Goal: Contribute content: Contribute content

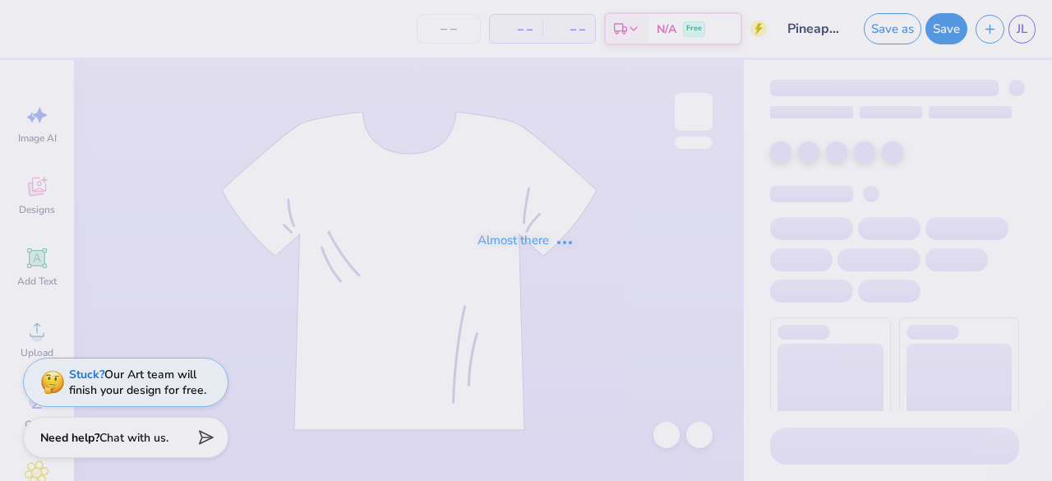
type input "Pineapple"
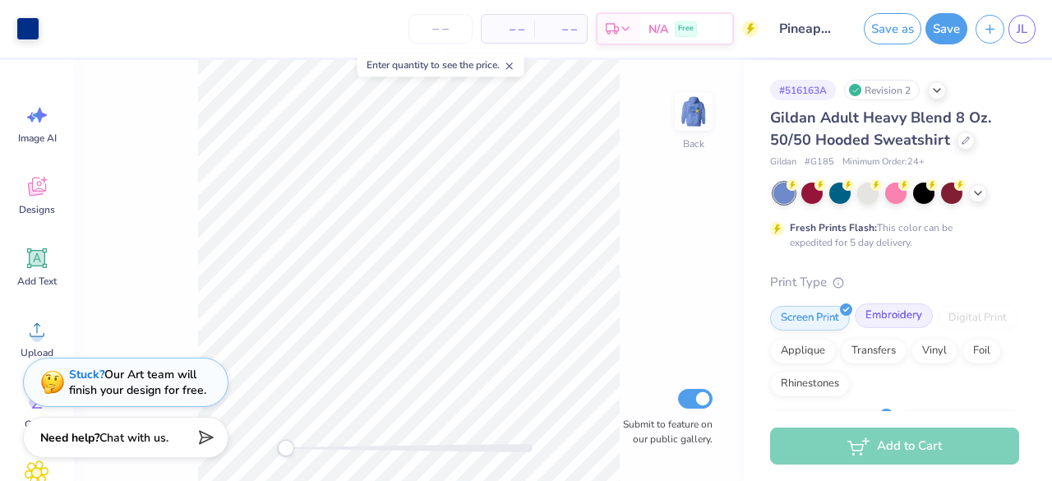
click at [901, 320] on div "Embroidery" at bounding box center [894, 315] width 78 height 25
click at [692, 139] on img at bounding box center [694, 112] width 66 height 66
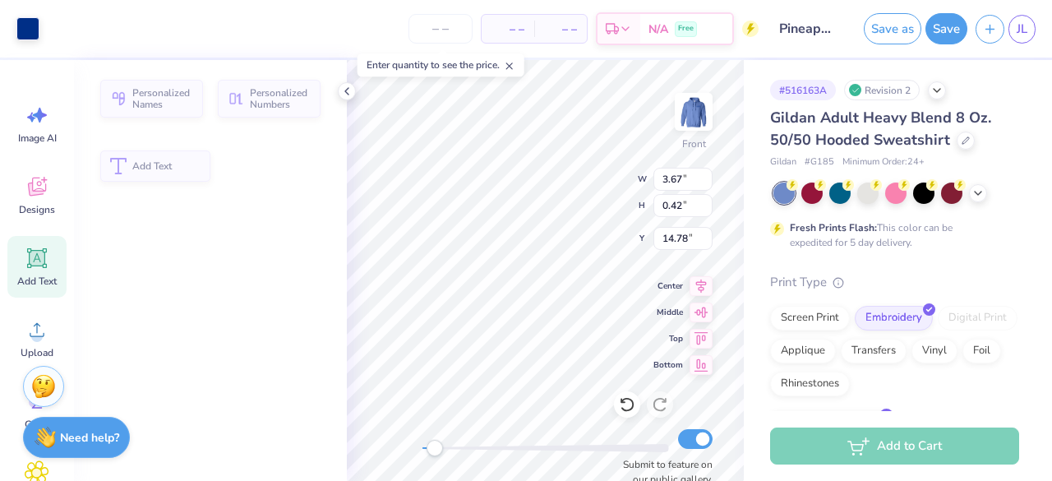
type input "3.67"
type input "0.42"
type input "14.78"
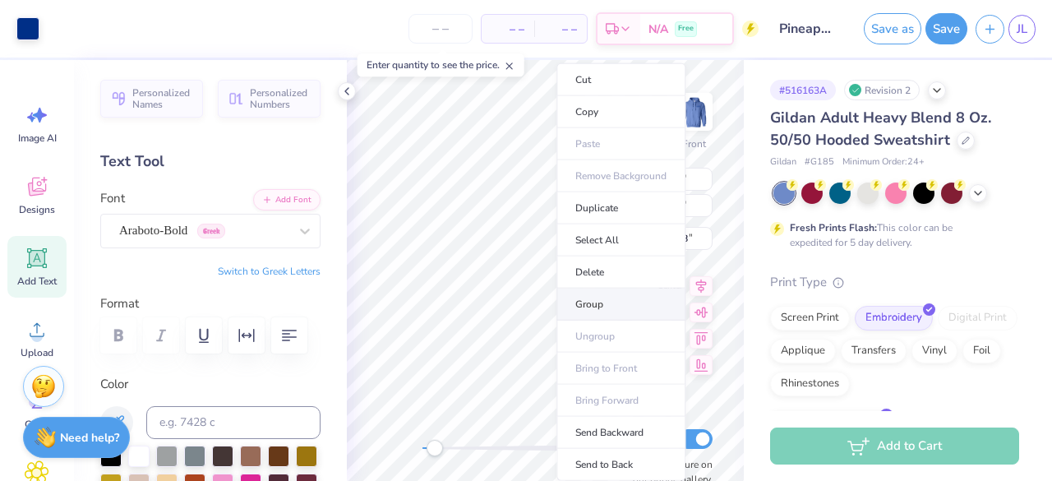
click at [599, 299] on li "Group" at bounding box center [621, 305] width 129 height 32
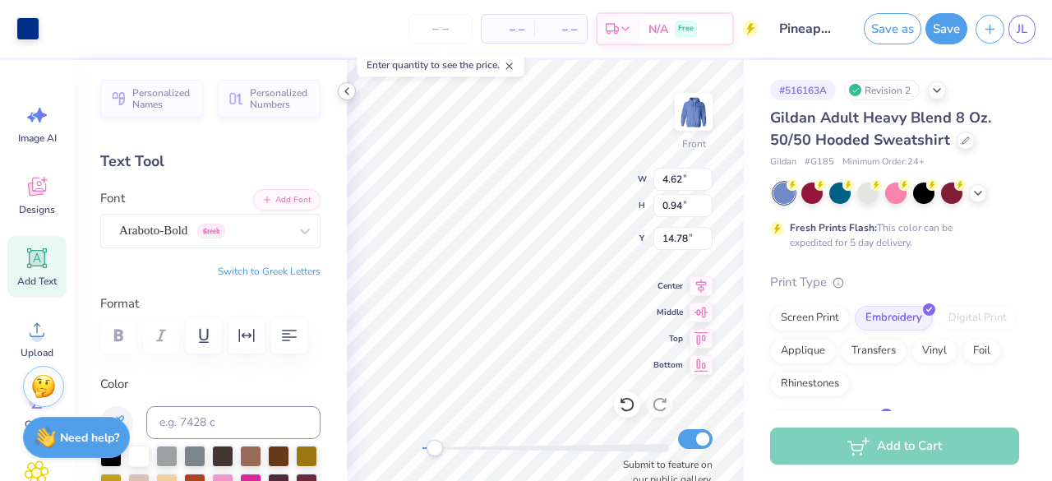
click at [349, 86] on icon at bounding box center [346, 91] width 13 height 13
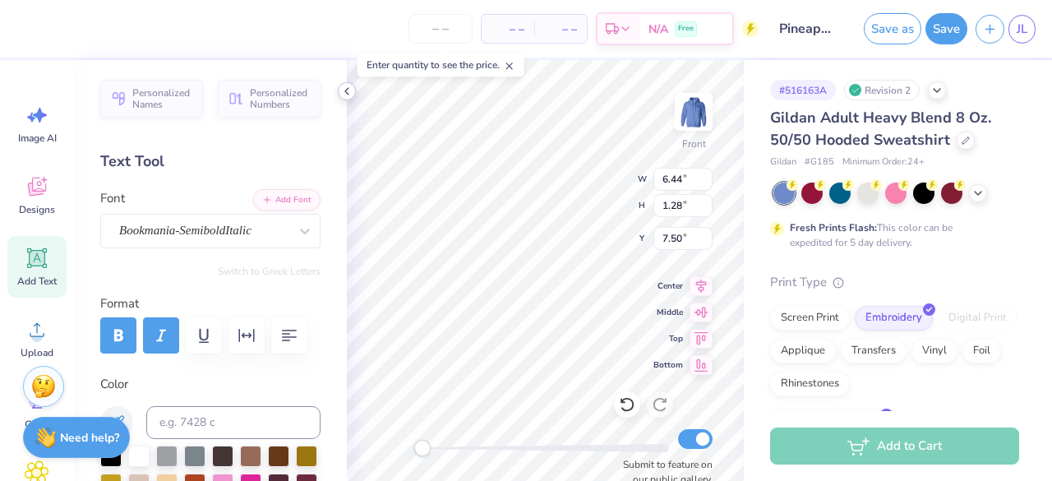
type input "6.44"
type input "1.28"
type input "7.50"
type input "6.43"
type input "1.50"
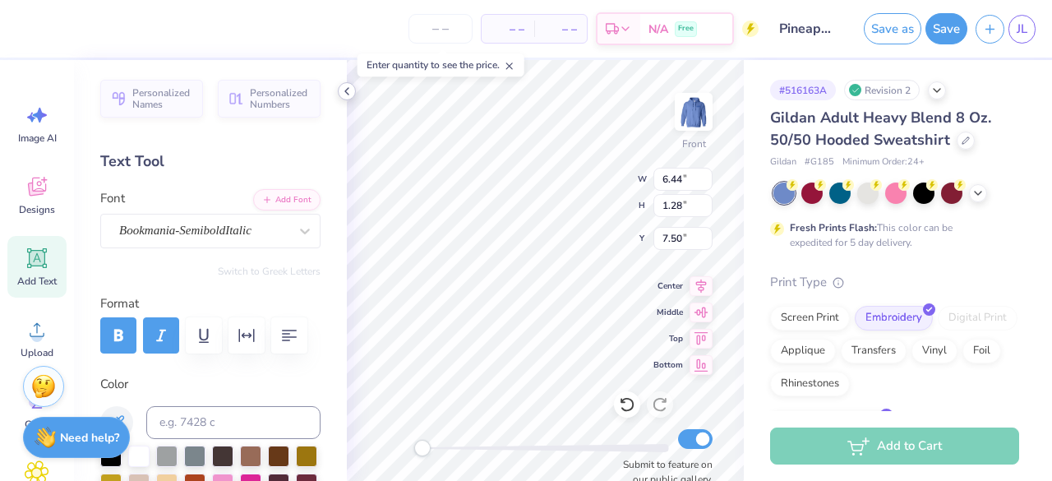
type input "6.00"
type input "6.44"
type input "1.28"
type input "8.08"
type input "2.94"
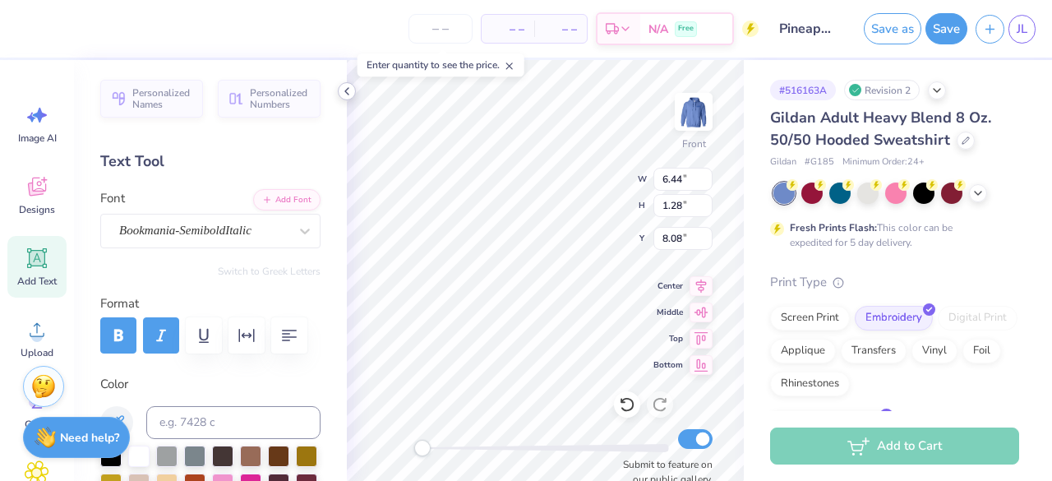
type input "1.23"
type input "9.37"
type textarea "&"
type textarea "and"
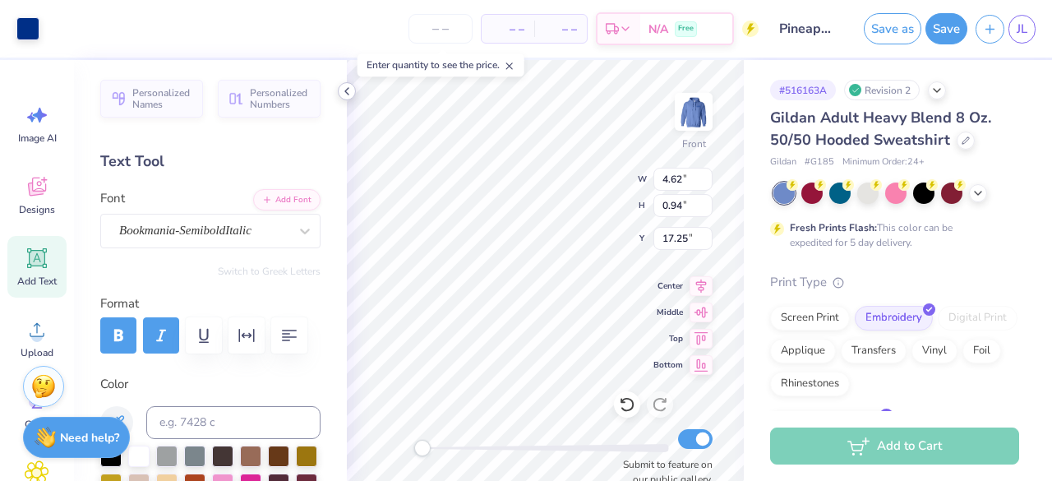
type input "4.62"
type input "0.94"
type input "17.25"
type input "2.94"
type input "1.23"
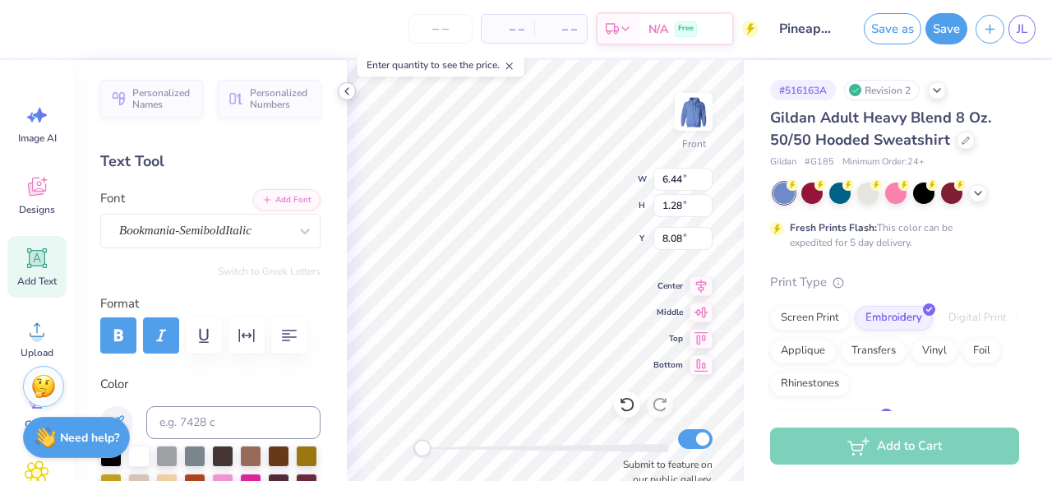
type input "9.37"
type input "6.71"
type input "1.64"
type input "10.60"
type input "8.93"
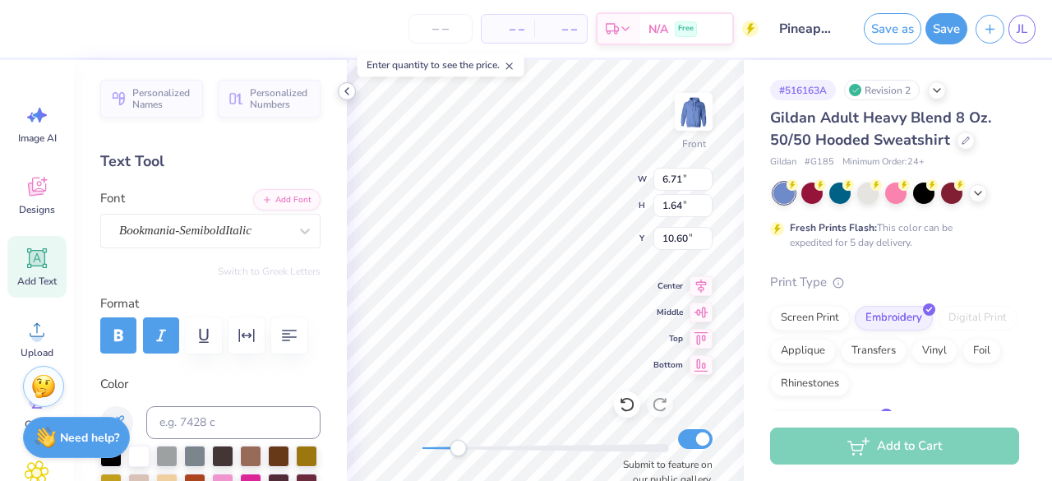
type input "1.16"
type input "12.24"
type input "5.14"
type input "7.72"
type input "7.48"
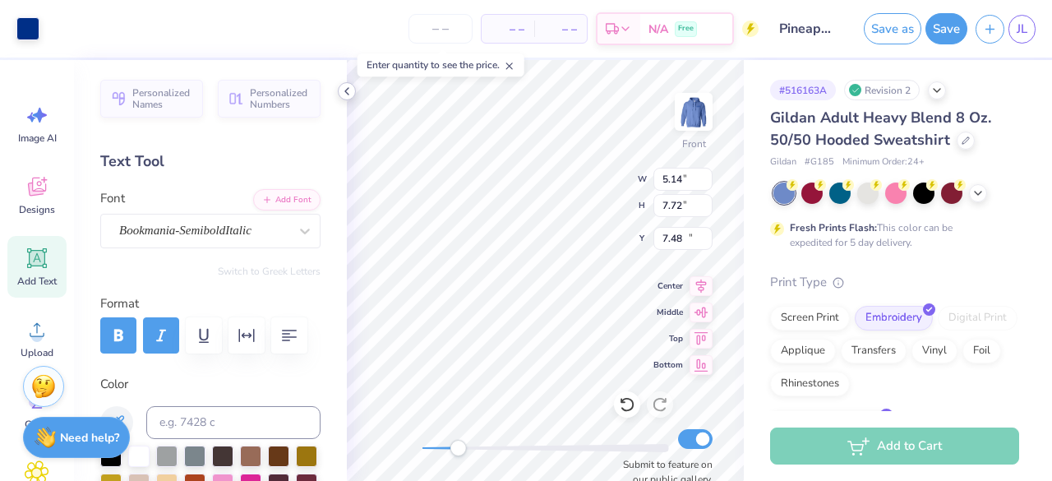
type input "4.62"
type input "0.94"
type input "14.26"
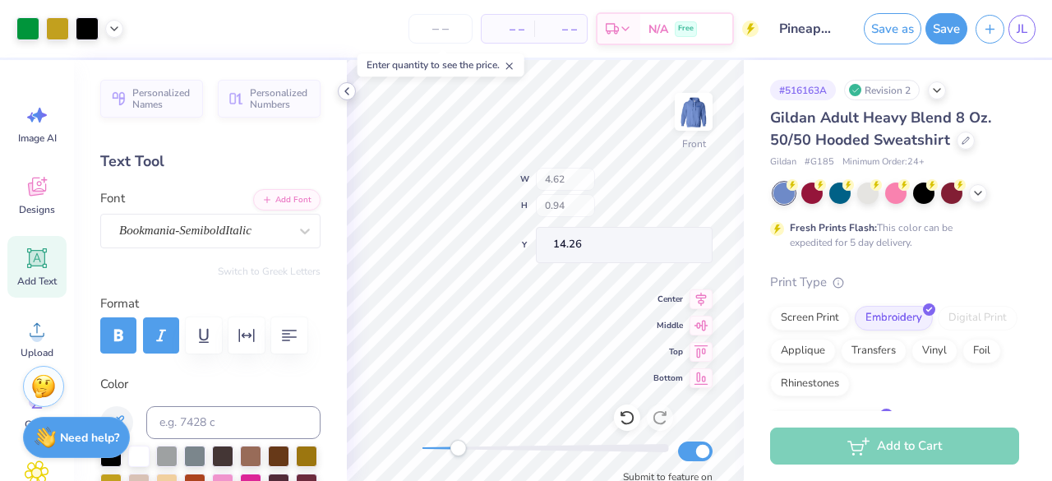
click at [344, 88] on icon at bounding box center [346, 91] width 13 height 13
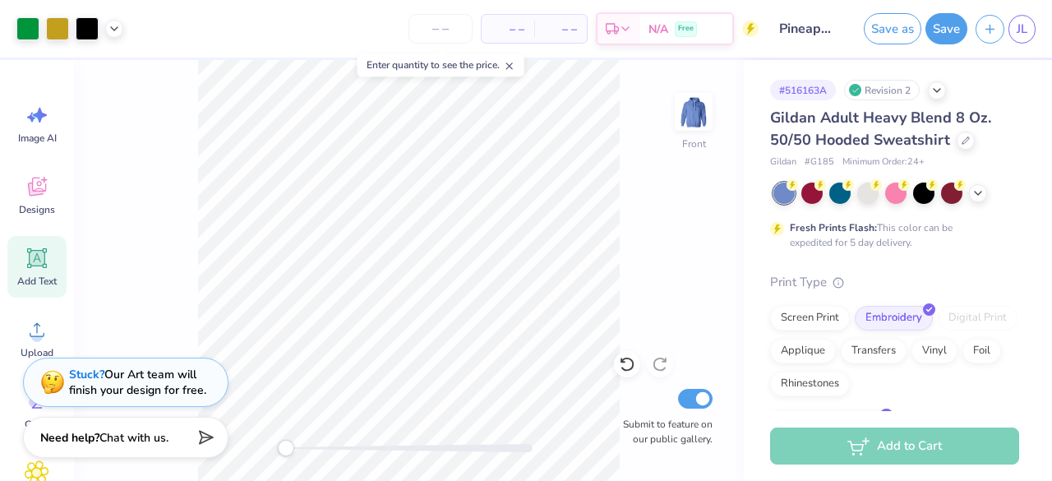
click at [689, 131] on div at bounding box center [694, 112] width 38 height 38
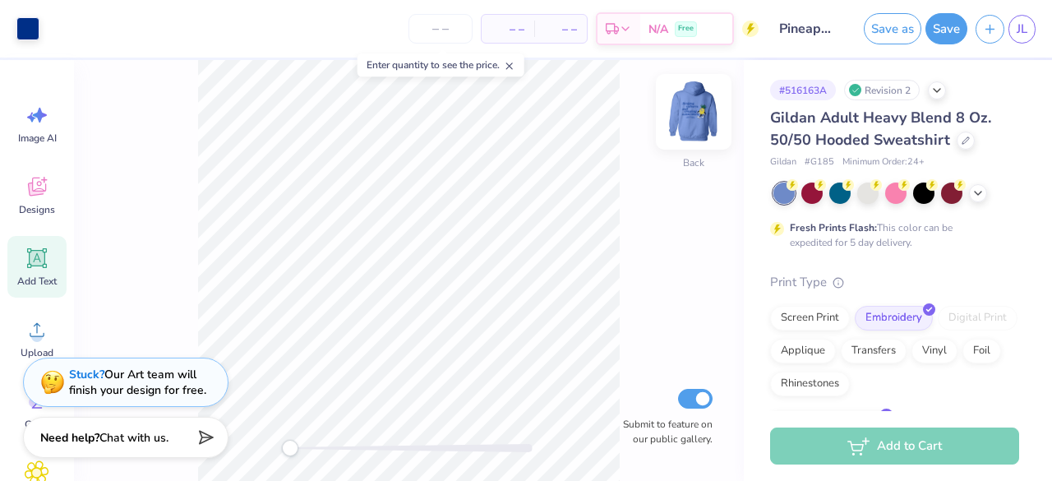
click at [694, 112] on img at bounding box center [694, 112] width 66 height 66
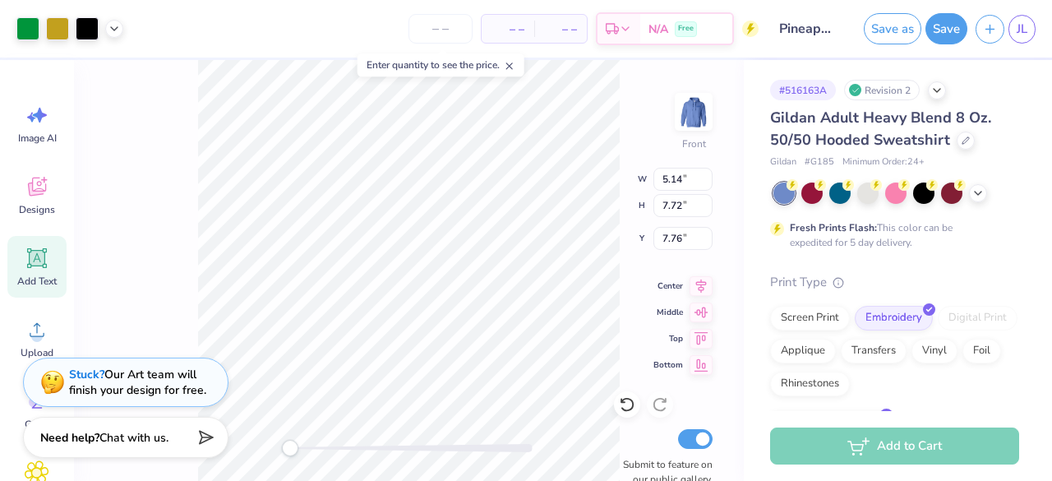
click at [595, 214] on div "Front W 5.14 5.14 " H 7.72 7.72 " Y 7.76 7.76 " Center Middle Top Bottom Submit…" at bounding box center [409, 270] width 670 height 421
type input "4.62"
type input "0.94"
type input "14.26"
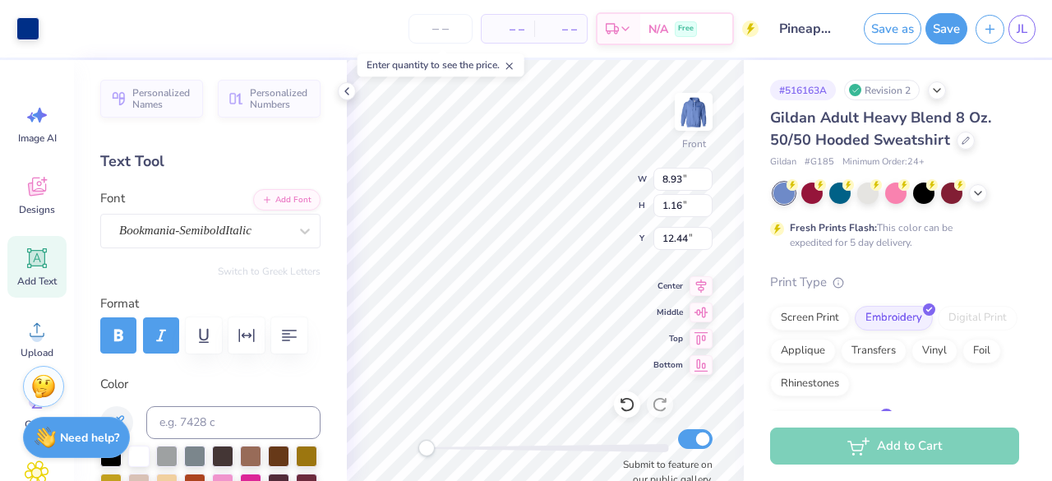
type input "8.93"
type input "1.16"
type input "12.44"
type input "6.71"
type input "1.64"
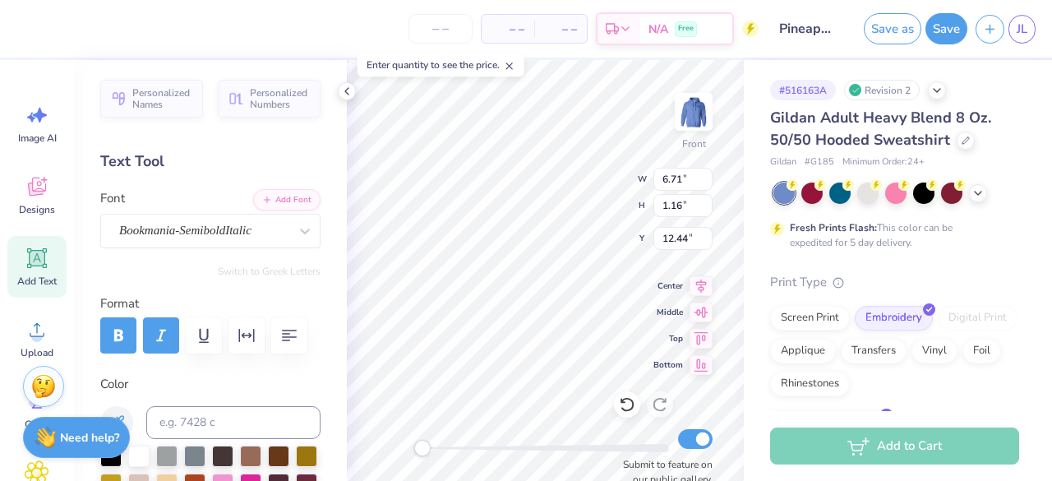
type input "10.80"
type input "2.94"
type input "1.23"
type input "9.57"
type input "6.44"
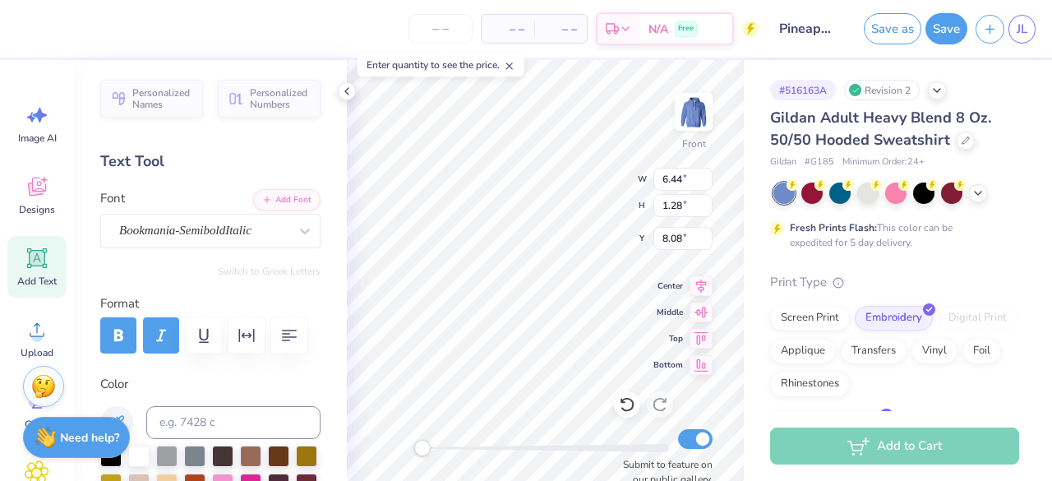
type input "1.28"
type input "8.08"
type input "6.43"
type input "1.50"
type input "6.58"
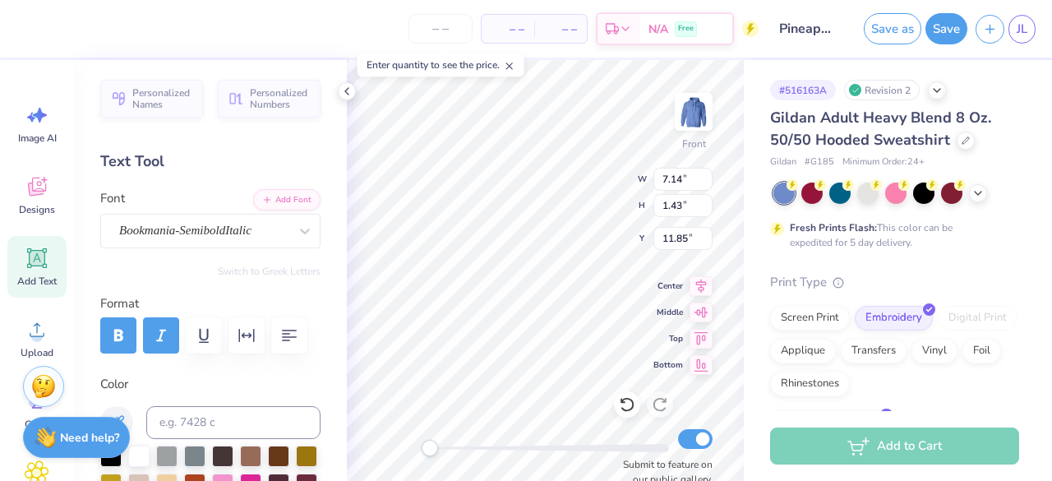
type input "7.14"
type input "1.43"
type input "11.85"
type input "3.42"
type input "13.28"
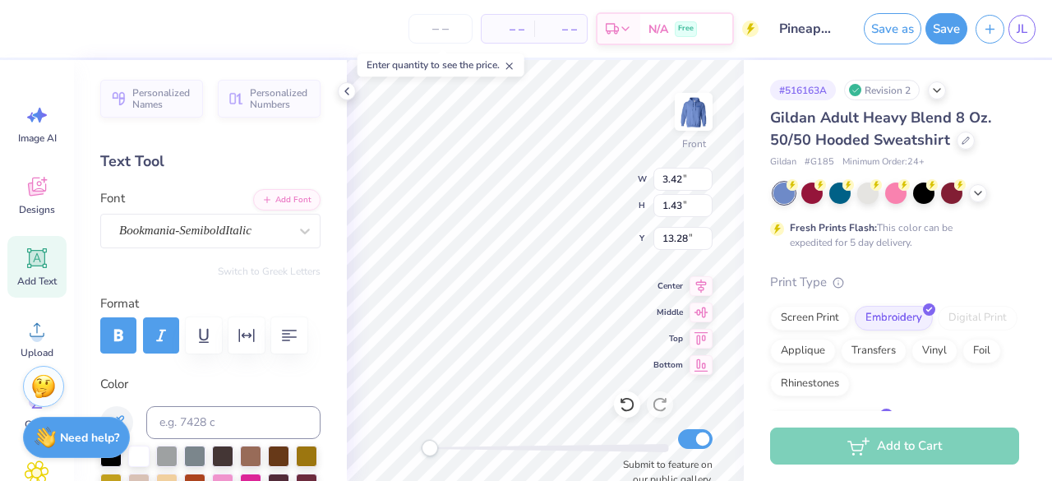
type input "7.52"
type input "1.84"
type input "15.08"
type input "9.88"
type input "1.29"
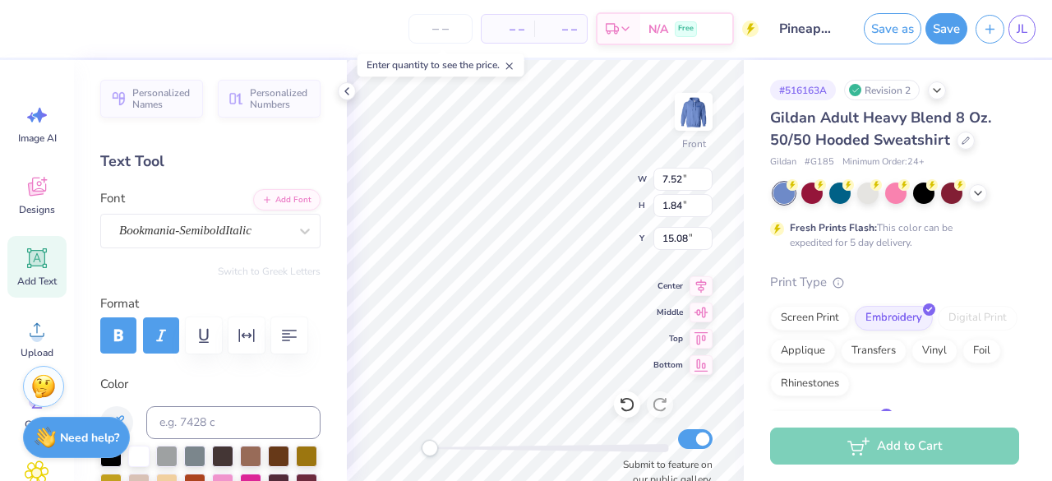
type input "17.15"
type input "5.74"
type input "8.62"
type input "11.69"
type input "5.28"
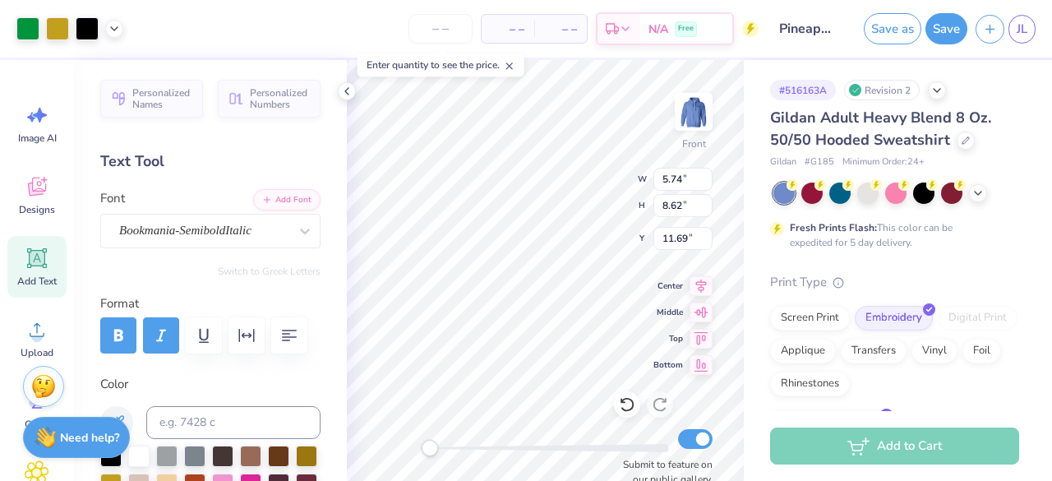
type input "1.07"
type input "19.77"
type textarea "&"
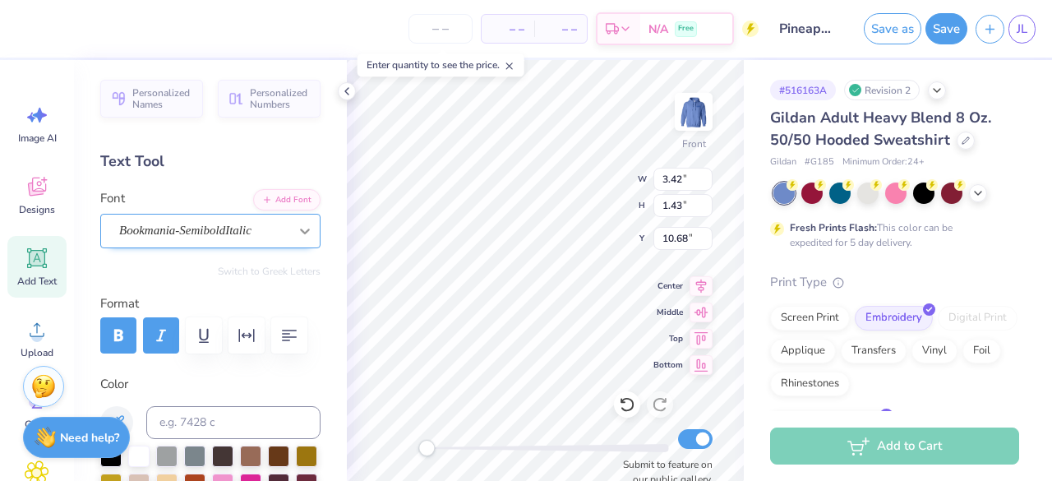
click at [297, 234] on icon at bounding box center [305, 231] width 16 height 16
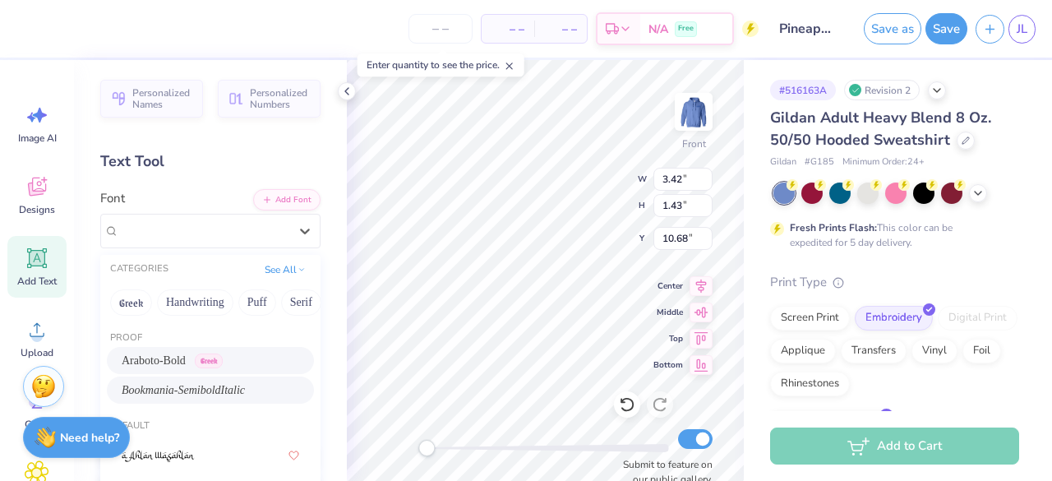
click at [169, 363] on span "Araboto-Bold" at bounding box center [154, 360] width 64 height 17
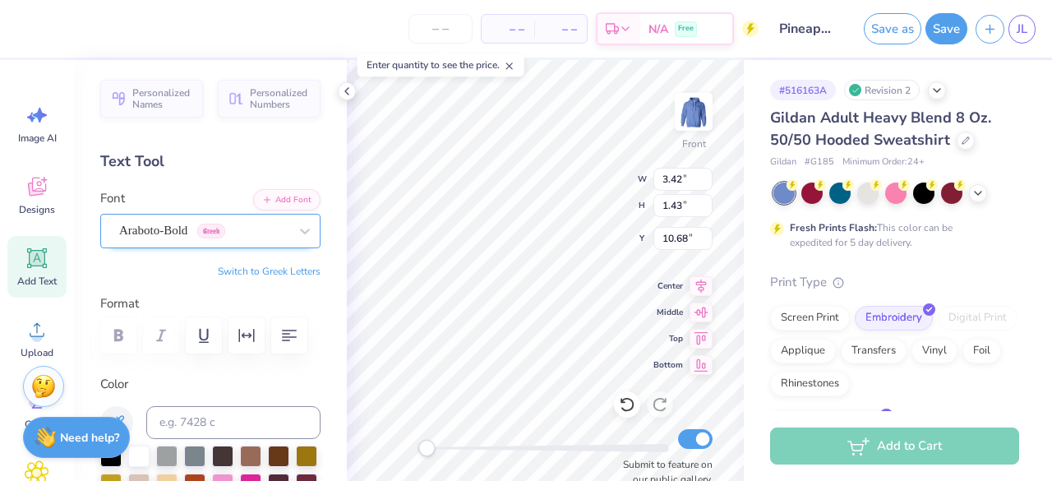
click at [238, 223] on div "Araboto-Bold Greek" at bounding box center [204, 230] width 173 height 25
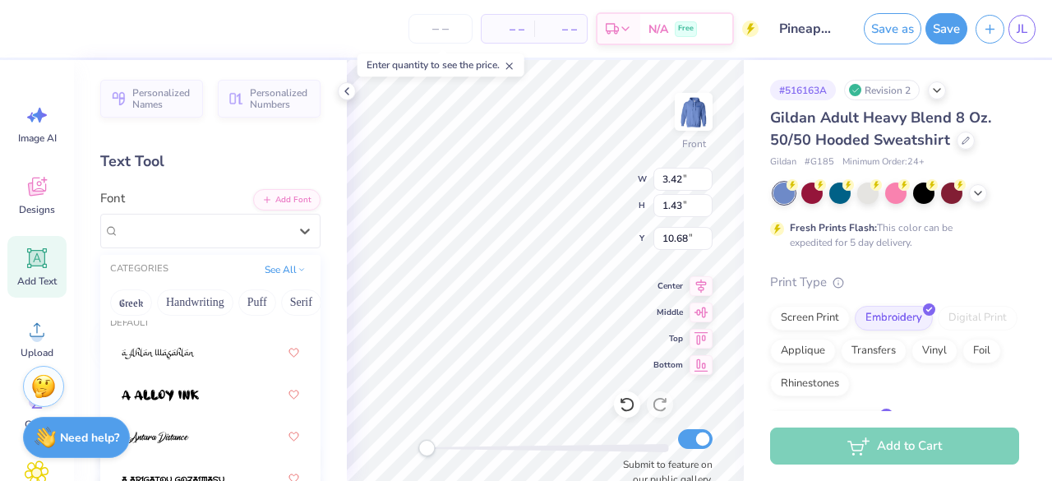
scroll to position [110, 0]
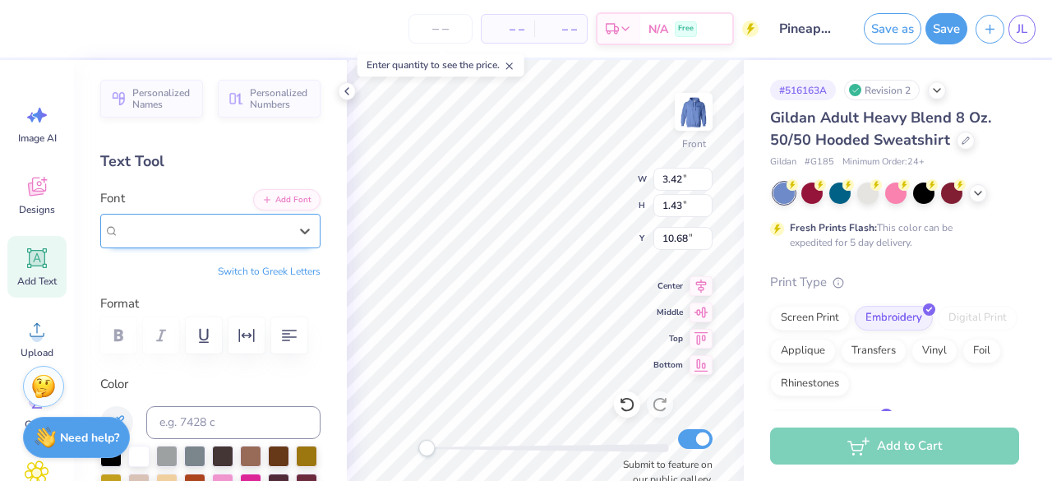
click at [218, 229] on span "Greek" at bounding box center [211, 231] width 28 height 15
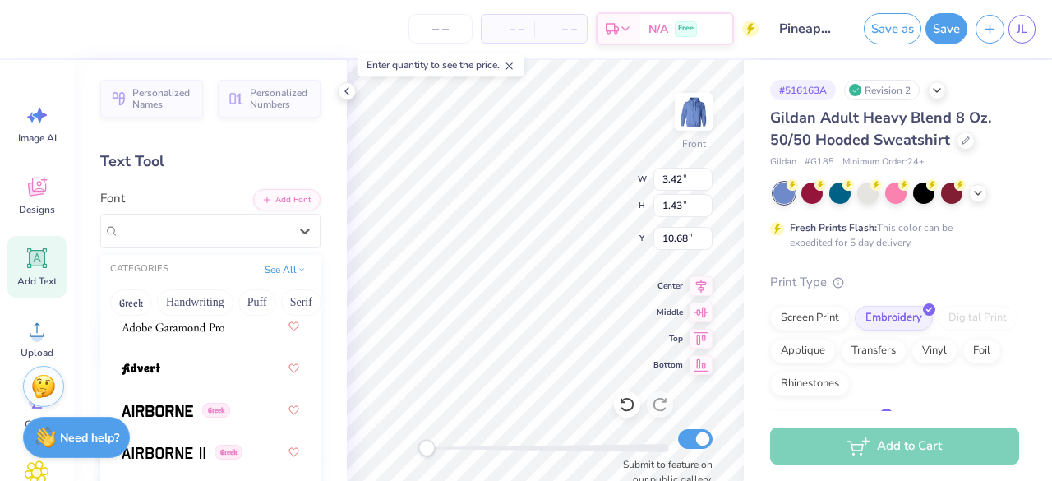
scroll to position [424, 0]
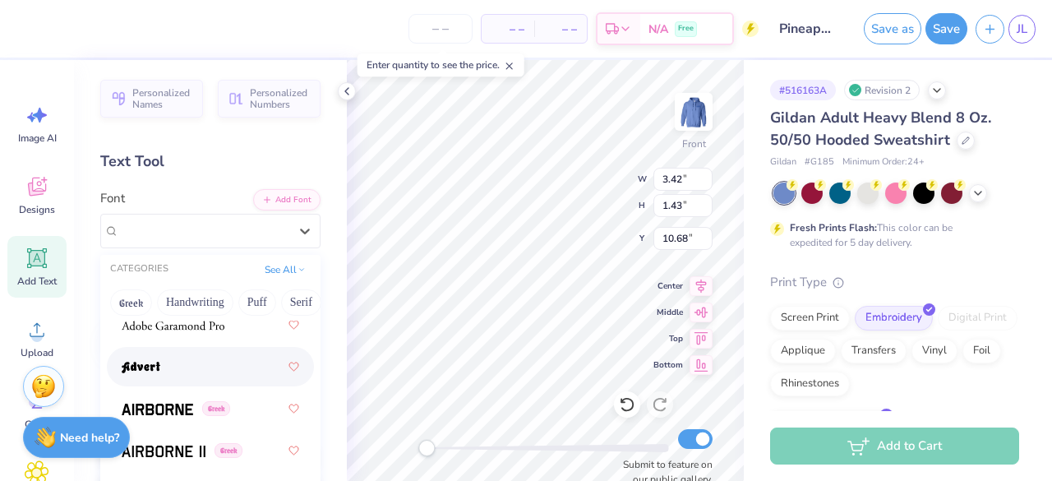
click at [207, 365] on div at bounding box center [211, 367] width 178 height 30
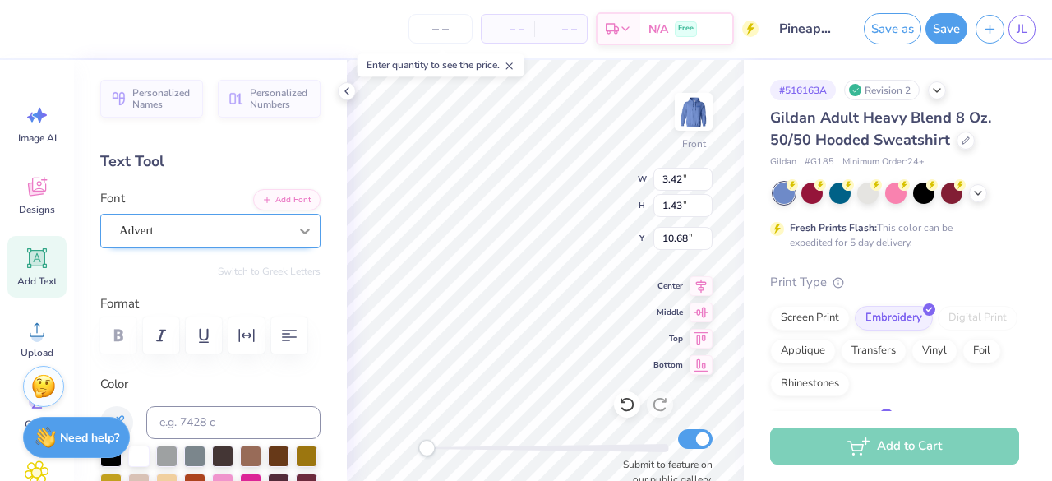
click at [298, 226] on icon at bounding box center [305, 231] width 16 height 16
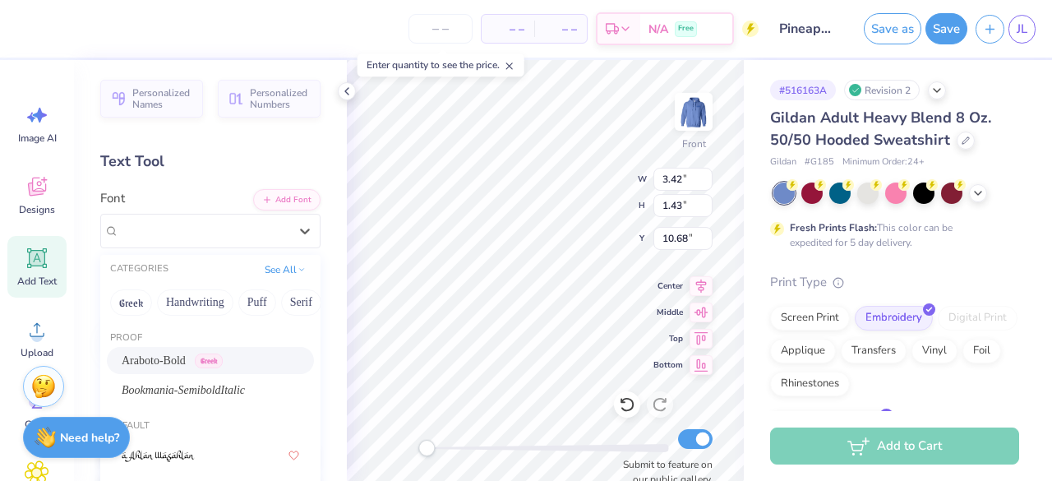
scroll to position [32, 0]
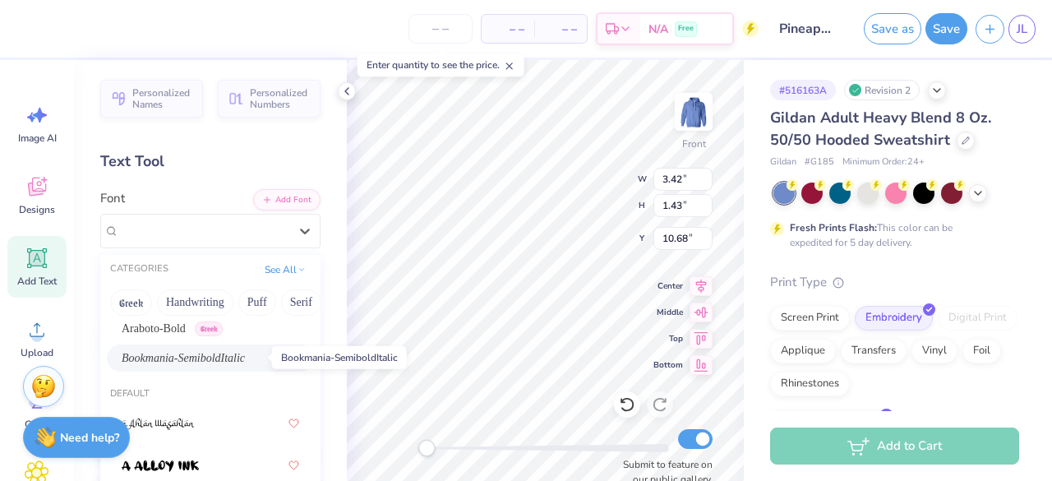
click at [245, 363] on span "Bookmania-SemiboldItalic" at bounding box center [183, 357] width 123 height 17
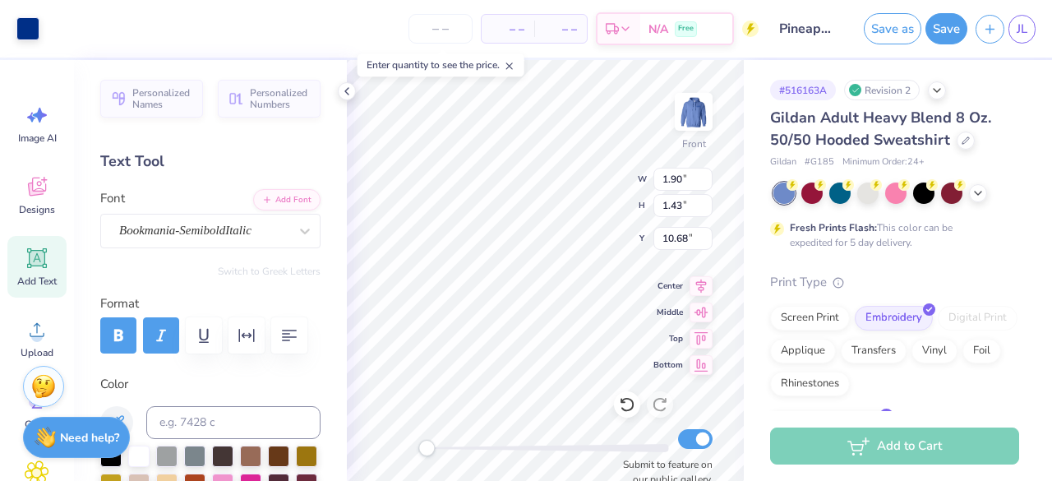
scroll to position [14, 2]
click at [290, 228] on div at bounding box center [305, 231] width 30 height 30
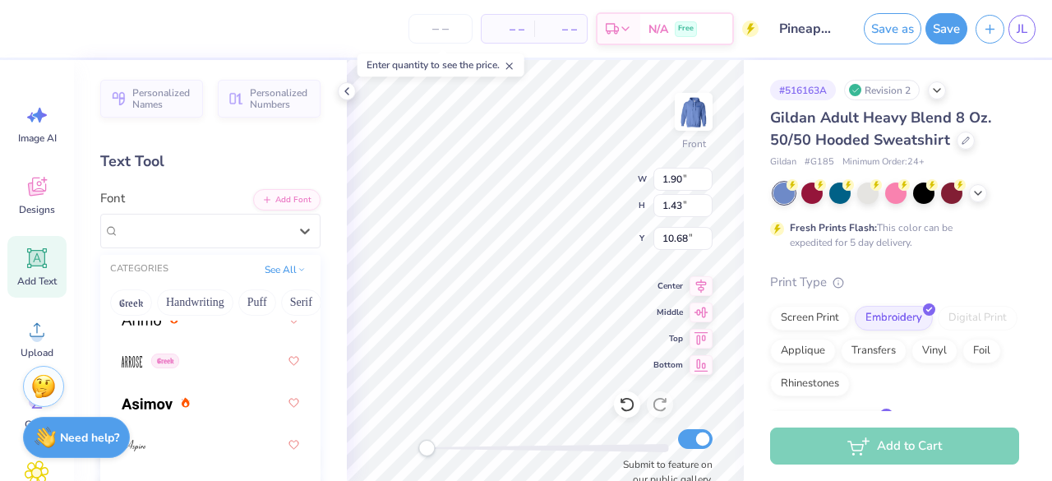
scroll to position [824, 0]
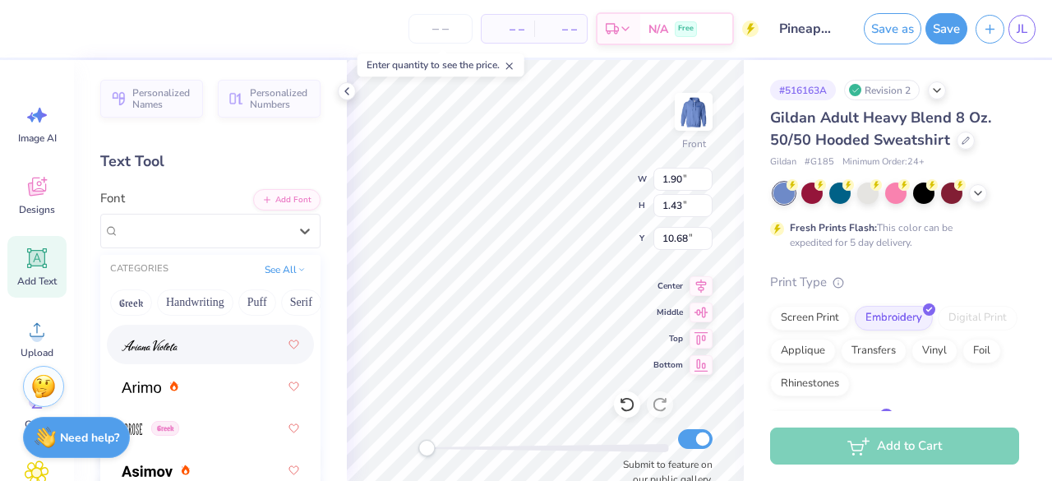
click at [184, 340] on div at bounding box center [211, 345] width 178 height 30
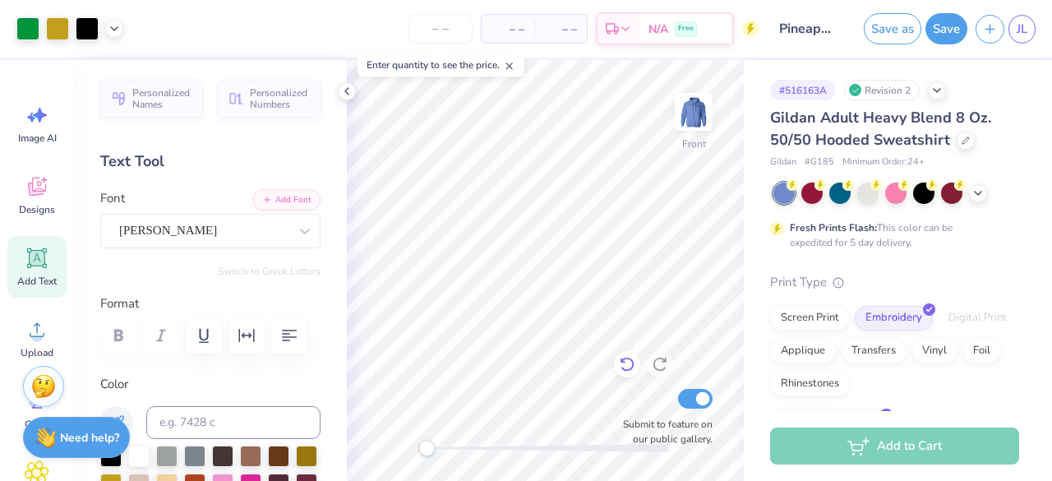
click at [625, 359] on icon at bounding box center [627, 365] width 14 height 15
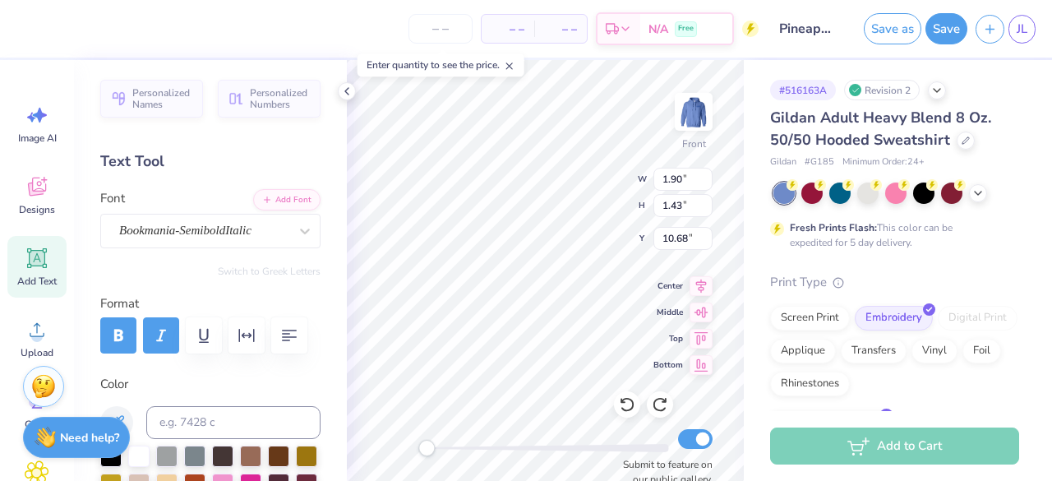
scroll to position [14, 2]
click at [297, 226] on icon at bounding box center [305, 231] width 16 height 16
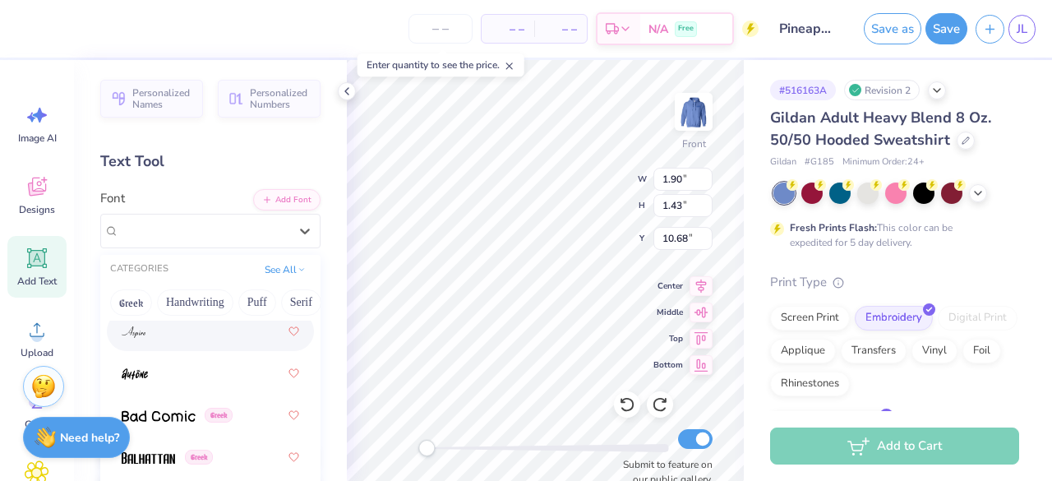
scroll to position [1016, 0]
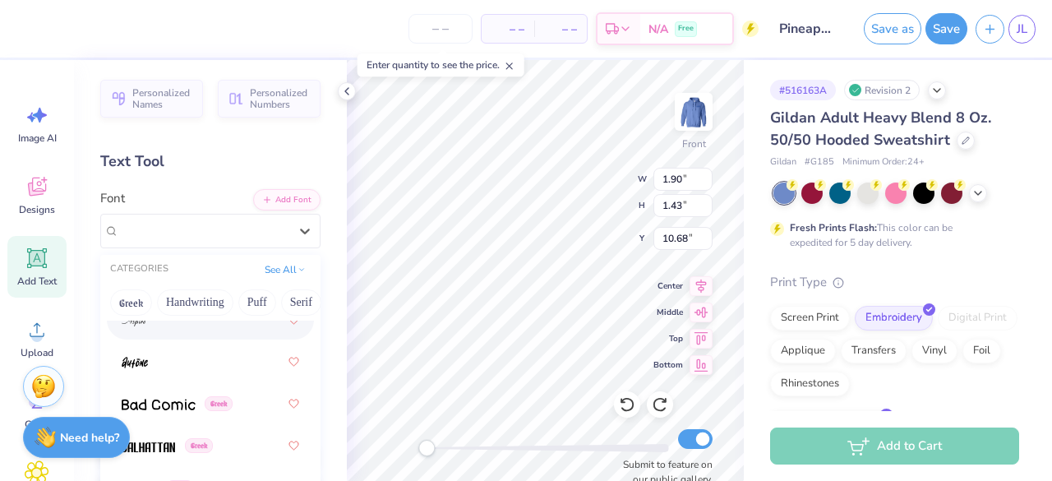
click at [174, 328] on div at bounding box center [211, 320] width 178 height 30
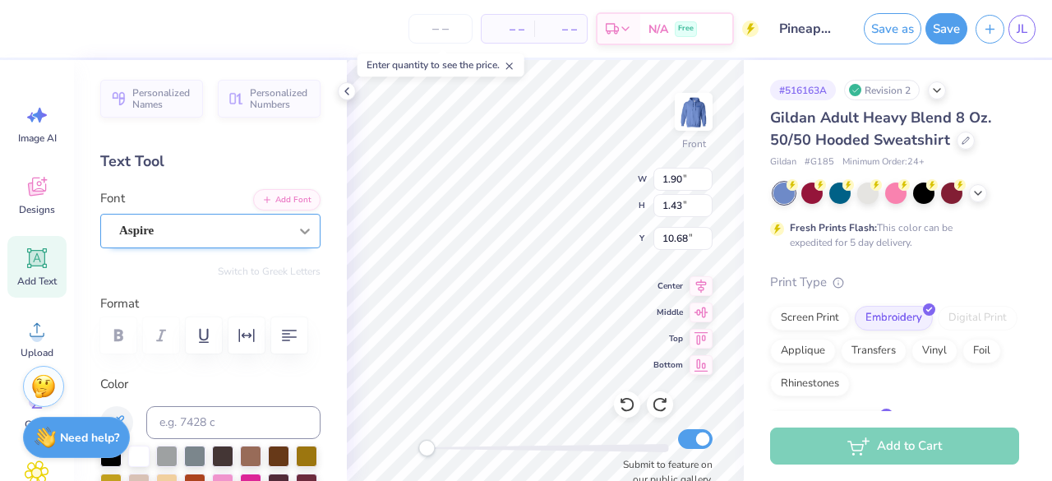
click at [290, 236] on div at bounding box center [305, 231] width 30 height 30
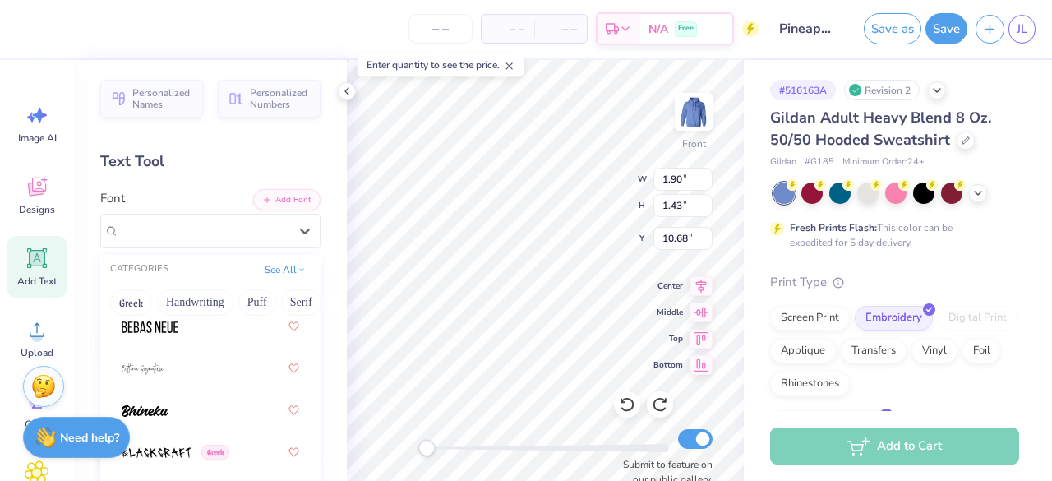
scroll to position [1231, 0]
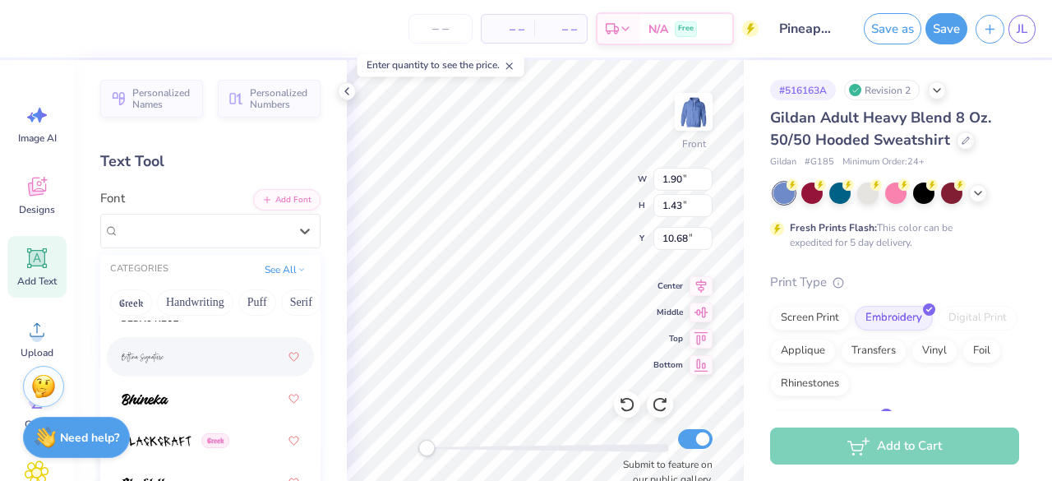
click at [183, 361] on div at bounding box center [211, 357] width 178 height 30
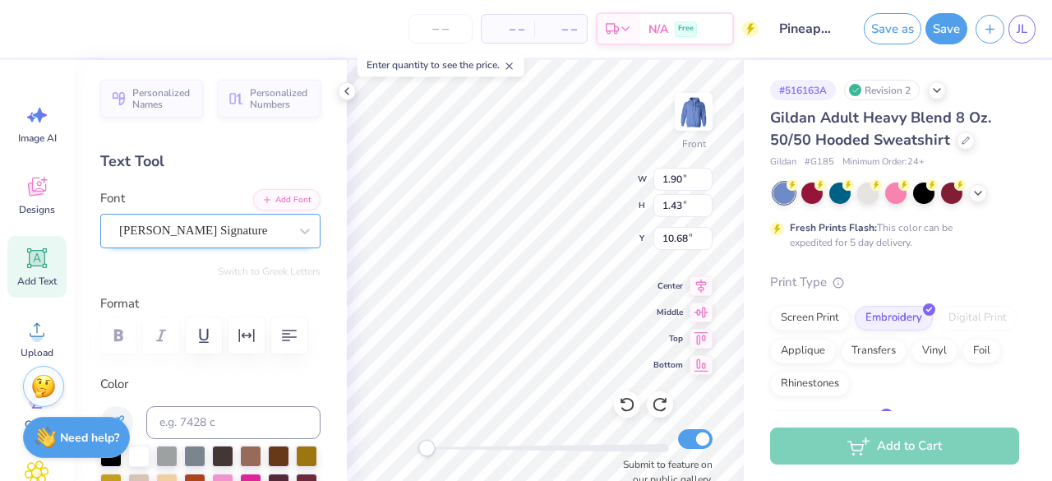
click at [290, 215] on div at bounding box center [305, 231] width 30 height 33
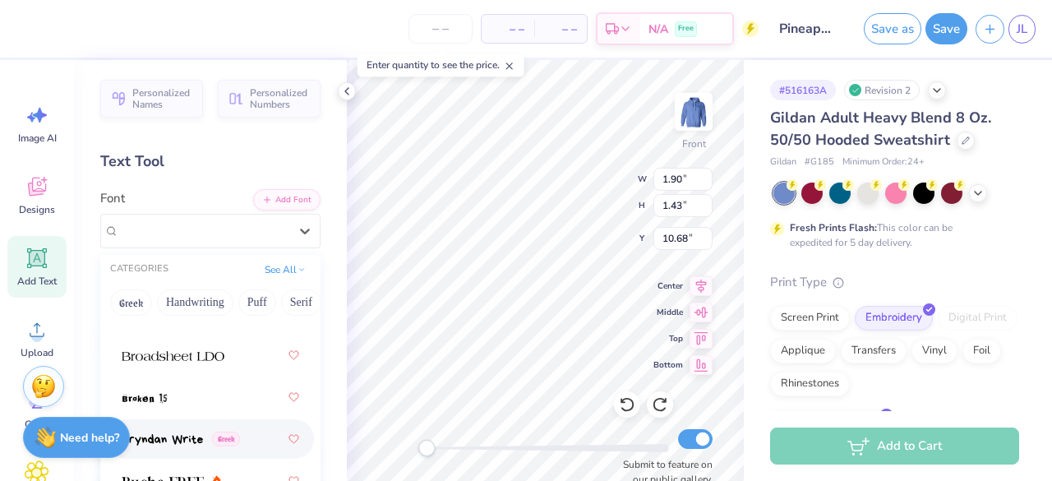
scroll to position [2078, 0]
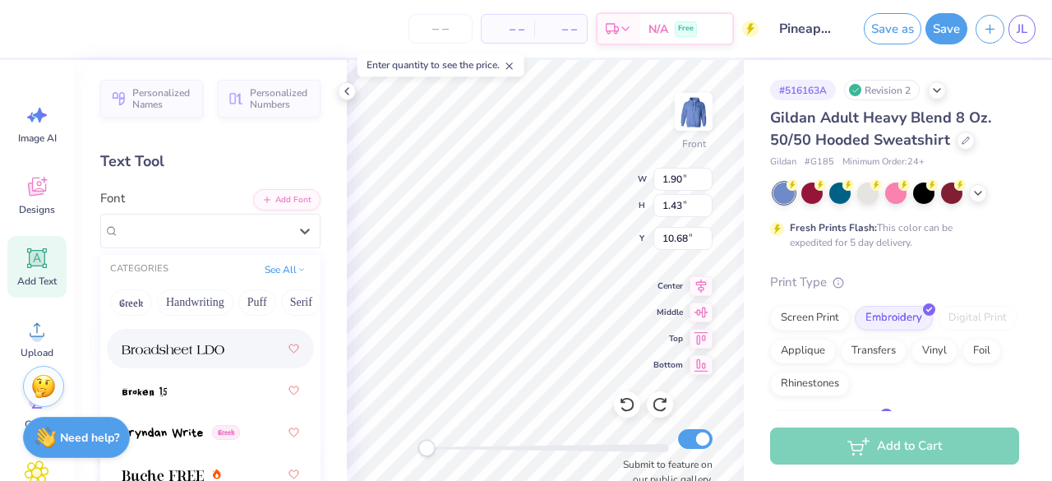
click at [178, 345] on img at bounding box center [173, 350] width 103 height 12
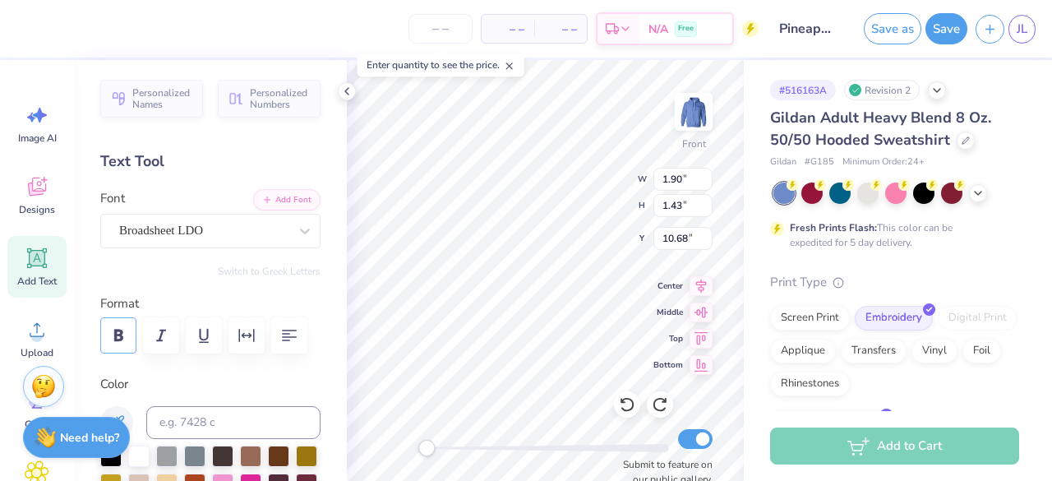
click at [123, 338] on icon "button" at bounding box center [119, 336] width 20 height 20
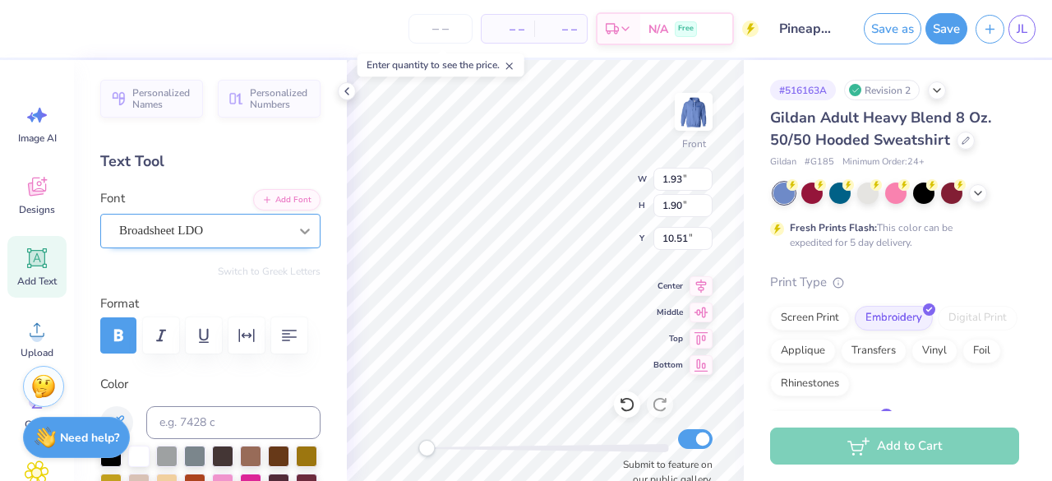
scroll to position [14, 2]
click at [627, 414] on div at bounding box center [627, 404] width 26 height 26
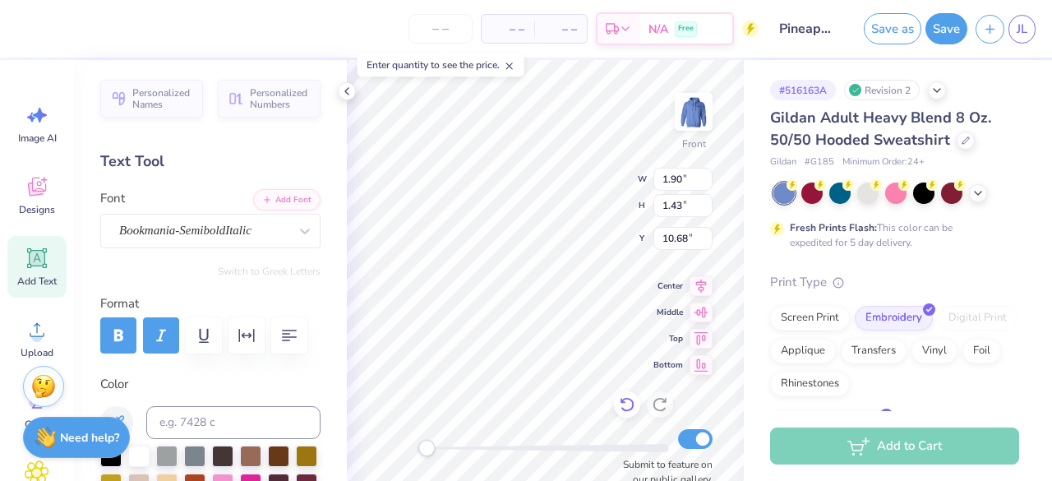
type input "1.90"
type input "1.43"
type input "10.68"
type textarea "and"
type input "3.42"
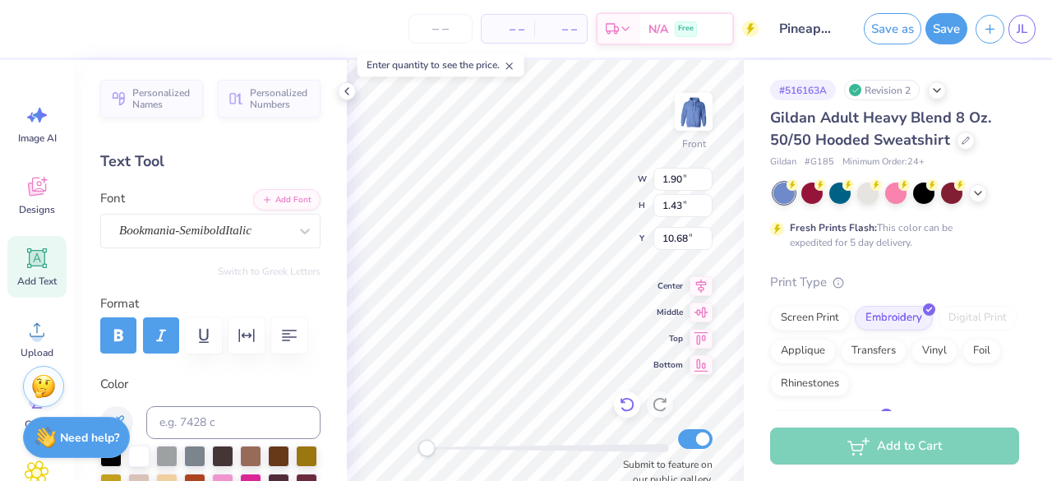
type input "10.98"
click at [117, 341] on icon "button" at bounding box center [119, 336] width 20 height 20
click at [124, 326] on icon "button" at bounding box center [119, 336] width 20 height 20
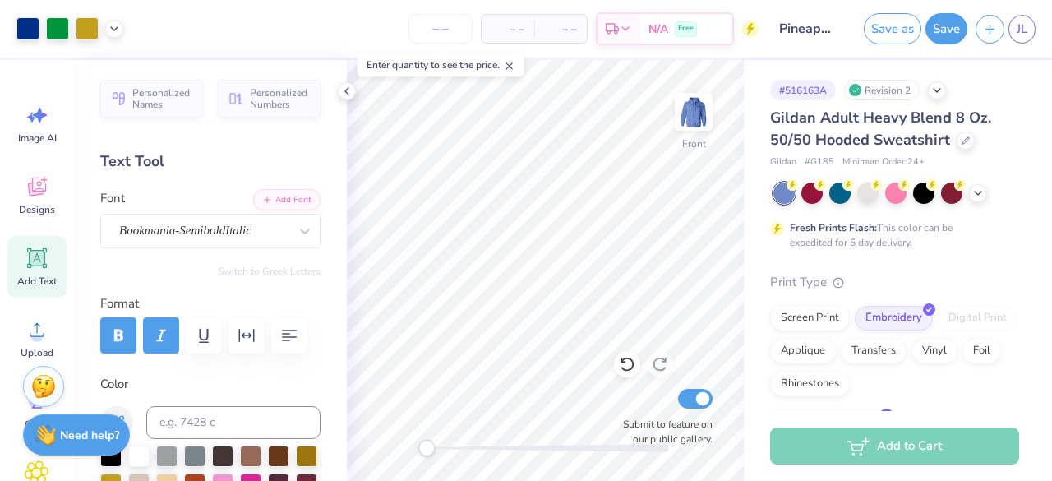
click at [63, 431] on strong "Need help?" at bounding box center [89, 436] width 59 height 16
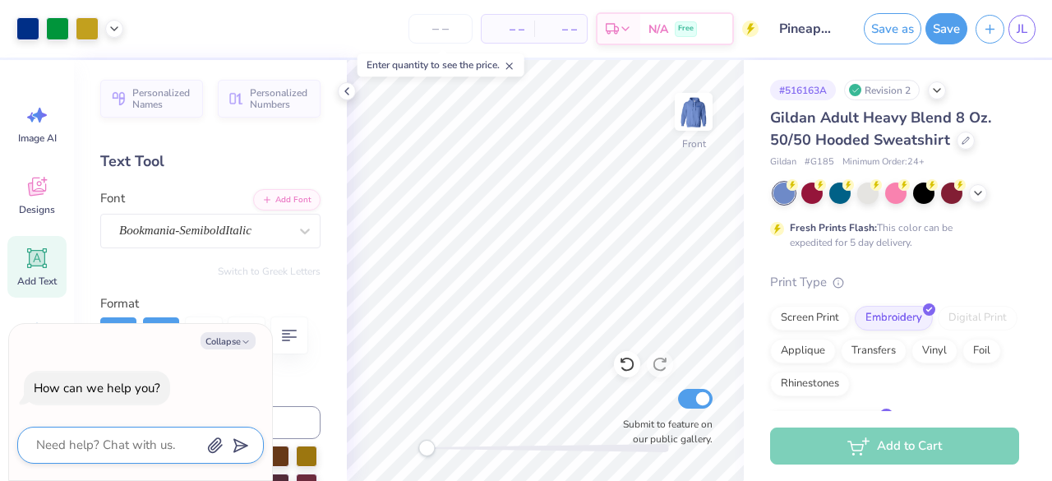
click at [141, 451] on textarea at bounding box center [118, 445] width 167 height 22
type textarea "C"
type textarea "x"
type textarea "Ca"
type textarea "x"
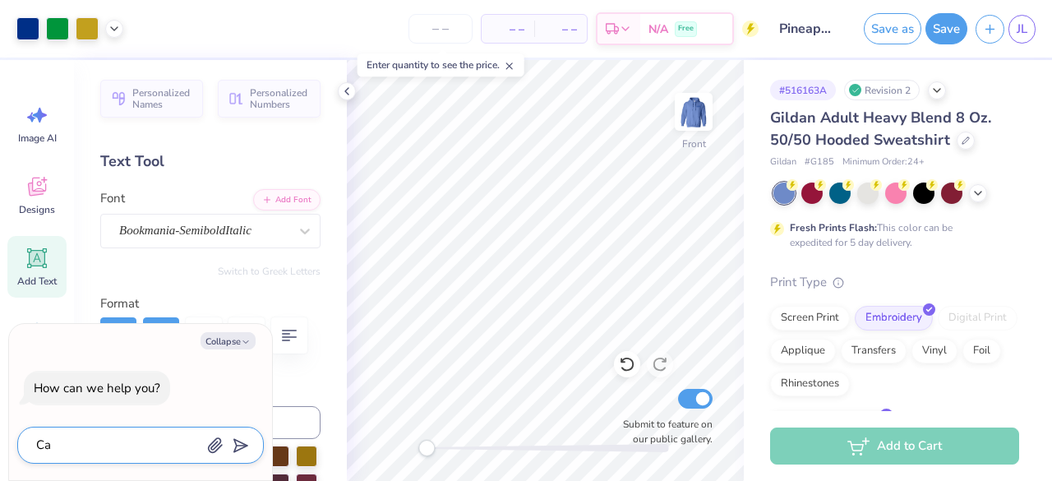
type textarea "Can"
type textarea "x"
type textarea "Can"
type textarea "x"
type textarea "Can y"
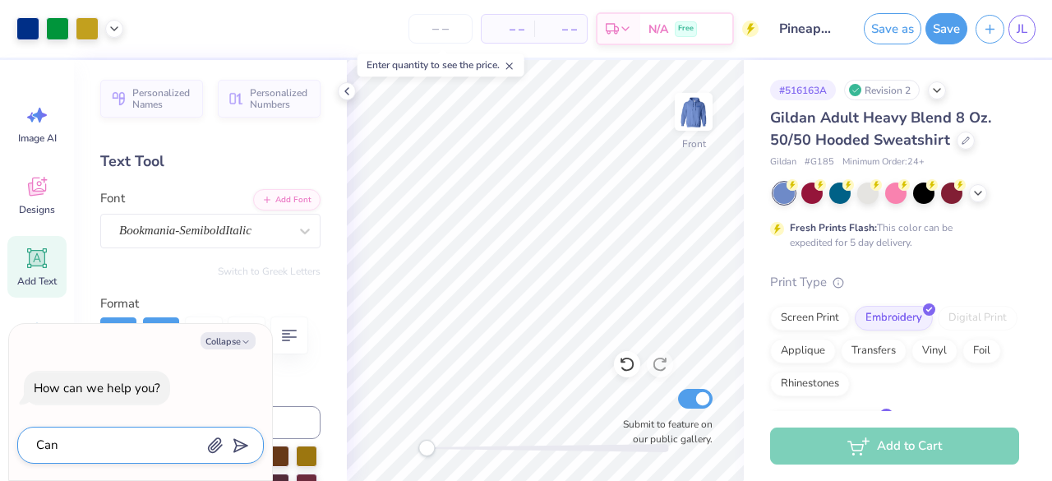
type textarea "x"
type textarea "Can yp"
type textarea "x"
type textarea "Can ypu"
type textarea "x"
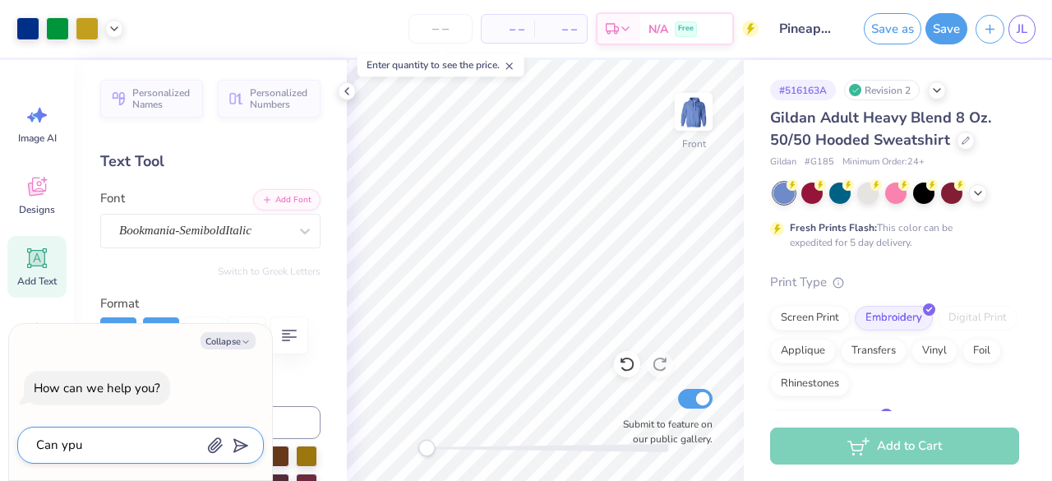
type textarea "Can yp"
type textarea "x"
type textarea "Can y"
type textarea "x"
type textarea "Can yo"
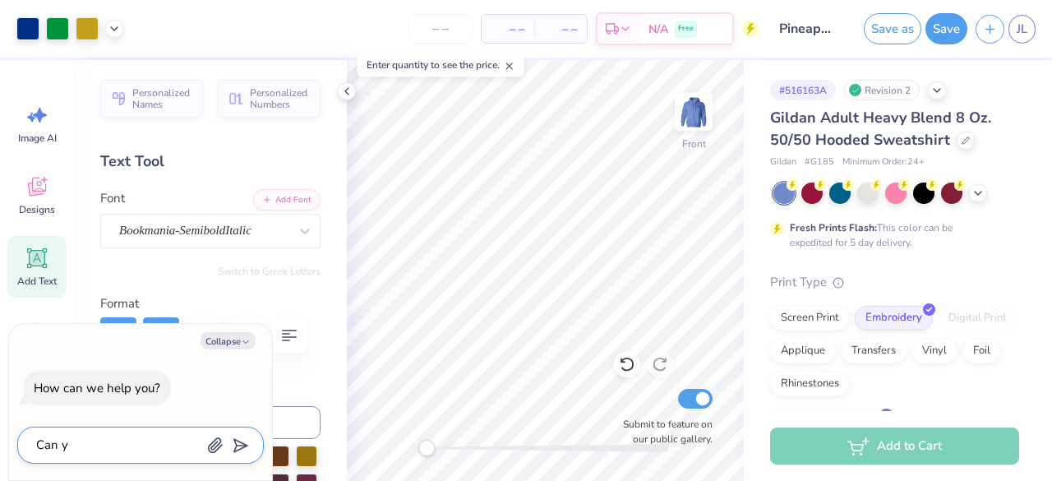
type textarea "x"
type textarea "Can you"
type textarea "x"
type textarea "Can you"
type textarea "x"
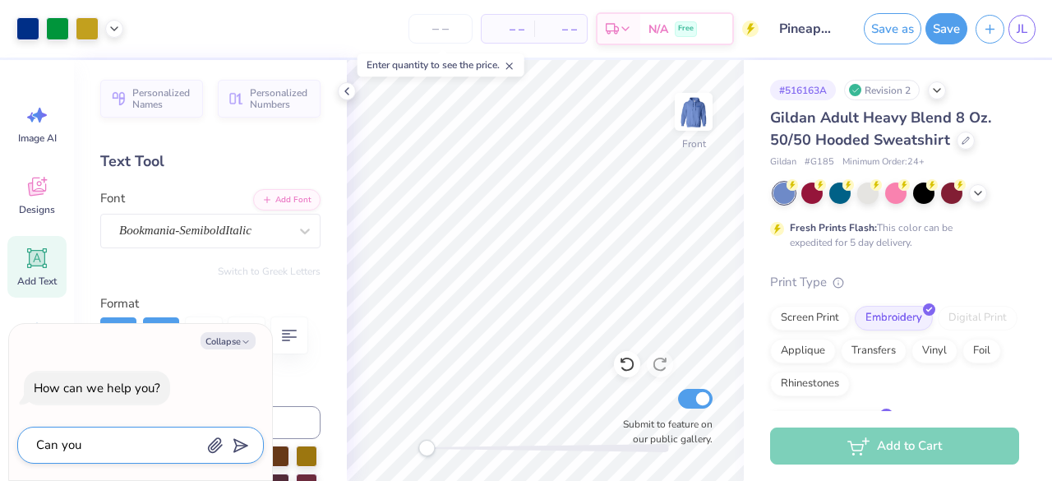
type textarea "Can you m"
type textarea "x"
type textarea "Can you ma"
type textarea "x"
type textarea "Can you mak"
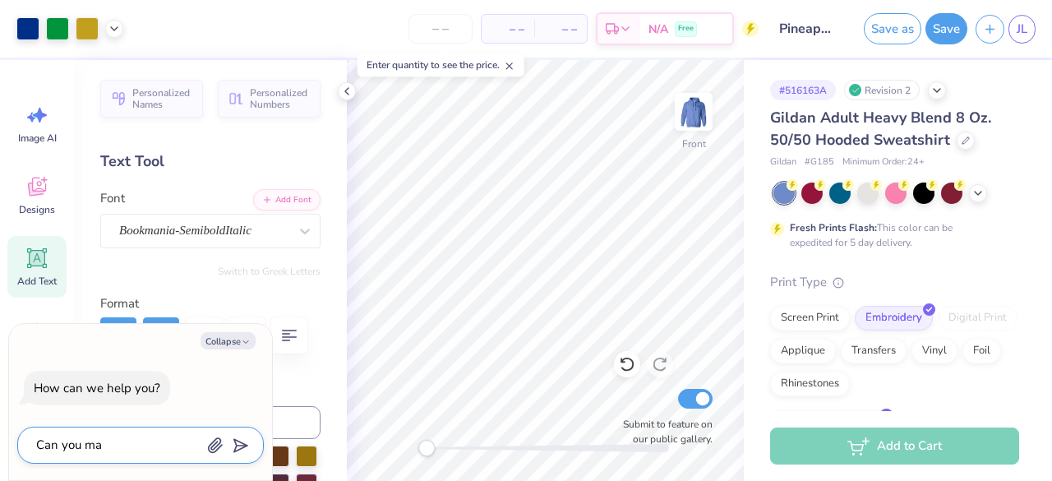
type textarea "x"
type textarea "Can you make"
type textarea "x"
type textarea "Can you make"
type textarea "x"
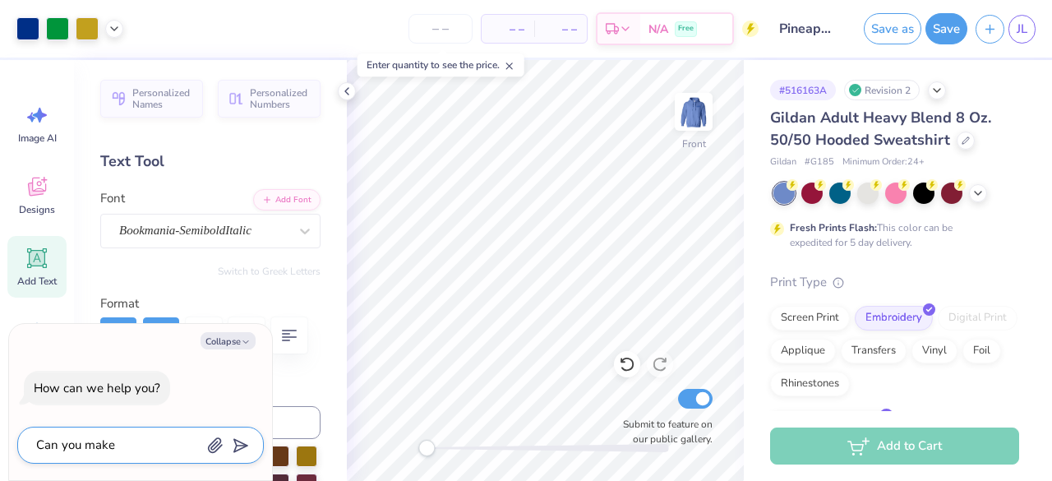
type textarea "Can you make t"
type textarea "x"
type textarea "Can you make th"
type textarea "x"
type textarea "Can you make the"
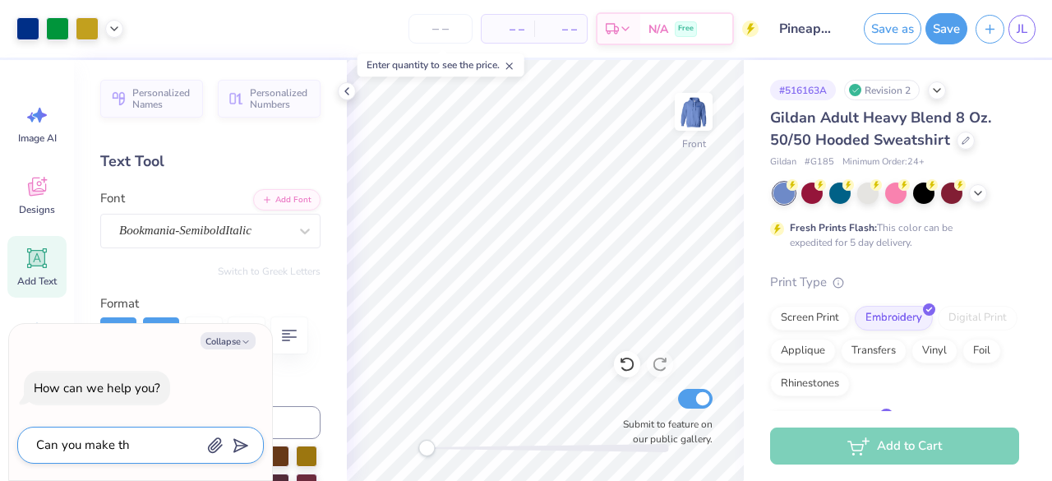
type textarea "x"
type textarea "Can you make the"
type textarea "x"
type textarea "Can you make the p"
type textarea "x"
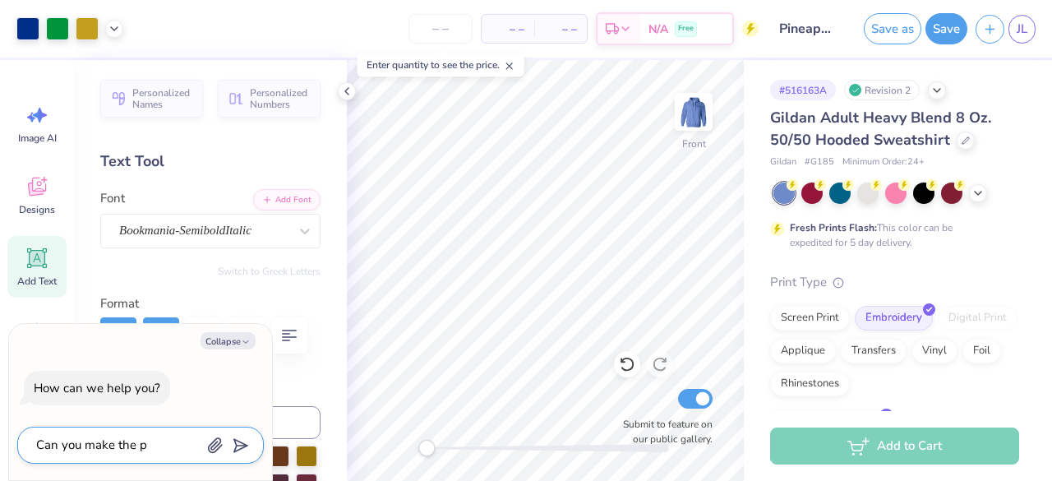
type textarea "Can you make the pi"
type textarea "x"
type textarea "Can you make the pin"
type textarea "x"
type textarea "Can you make the pine"
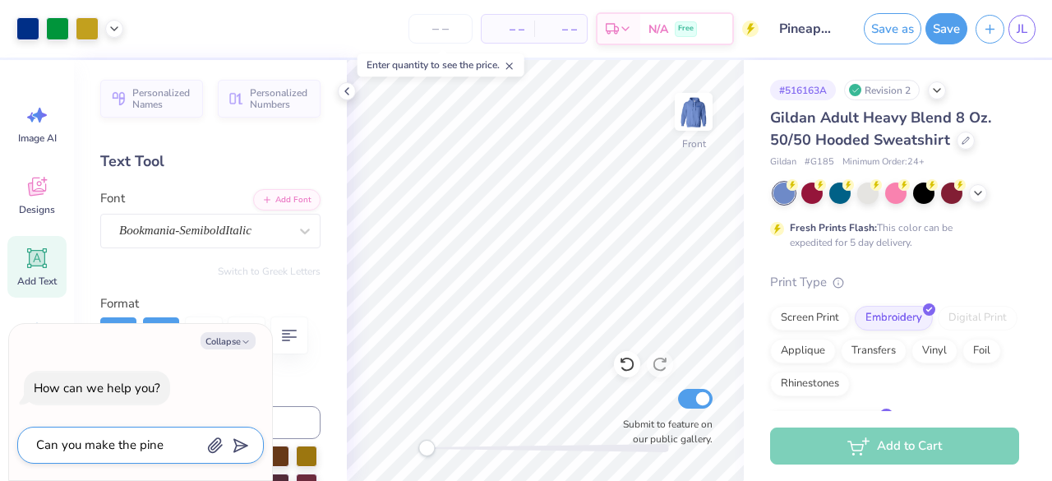
type textarea "x"
type textarea "Can you make the pinea"
type textarea "x"
type textarea "Can you make the pineap"
type textarea "x"
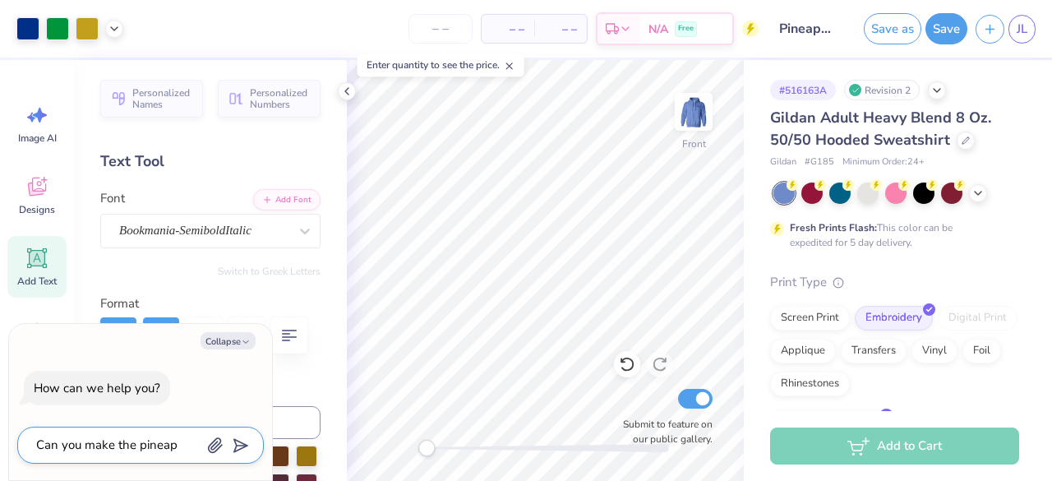
type textarea "Can you make the pineapp"
type textarea "x"
type textarea "Can you make the pineappl"
type textarea "x"
type textarea "Can you make the pineapple"
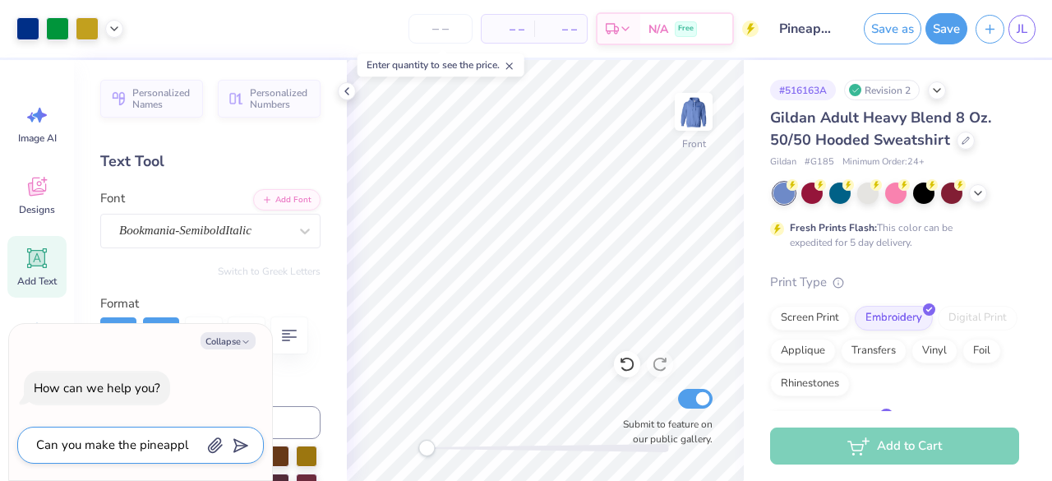
type textarea "x"
type textarea "Can you make the pineapple"
type textarea "x"
type textarea "Can you make the pineapple t"
type textarea "x"
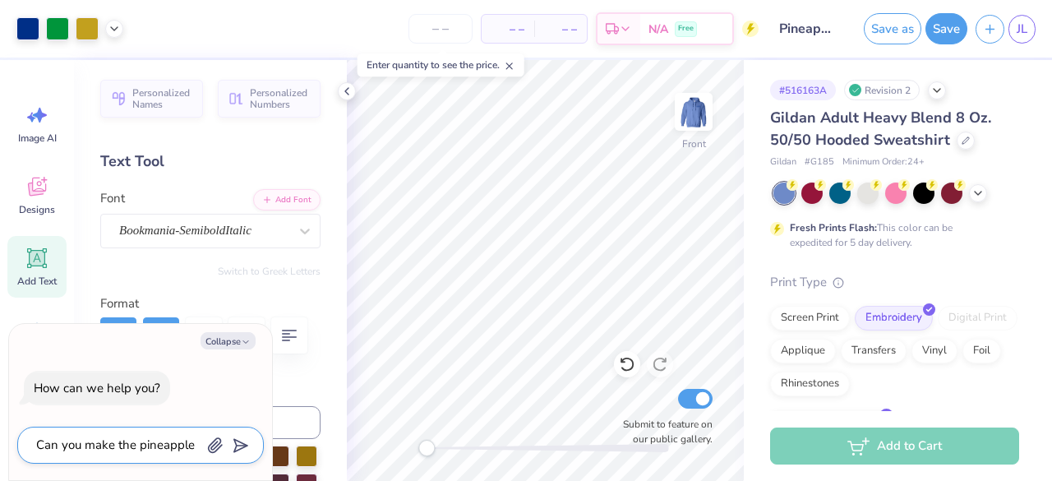
type textarea "Can you make the pineapple th"
type textarea "x"
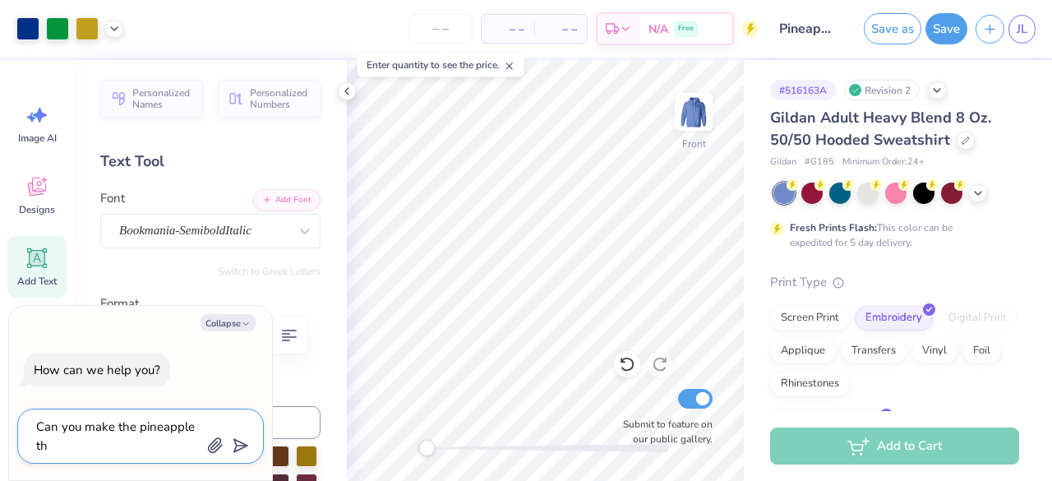
type textarea "Can you make the pineapple the"
type textarea "x"
type textarea "Can you make the pineapple the"
type textarea "x"
type textarea "Can you make the pineapple the e"
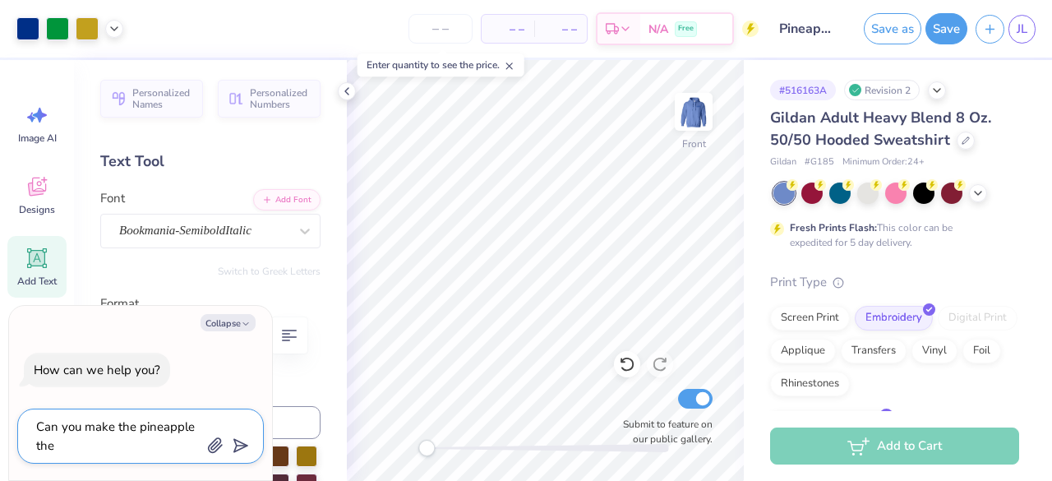
type textarea "x"
type textarea "Can you make the pineapple the ex"
type textarea "x"
type textarea "Can you make the pineapple the exa"
type textarea "x"
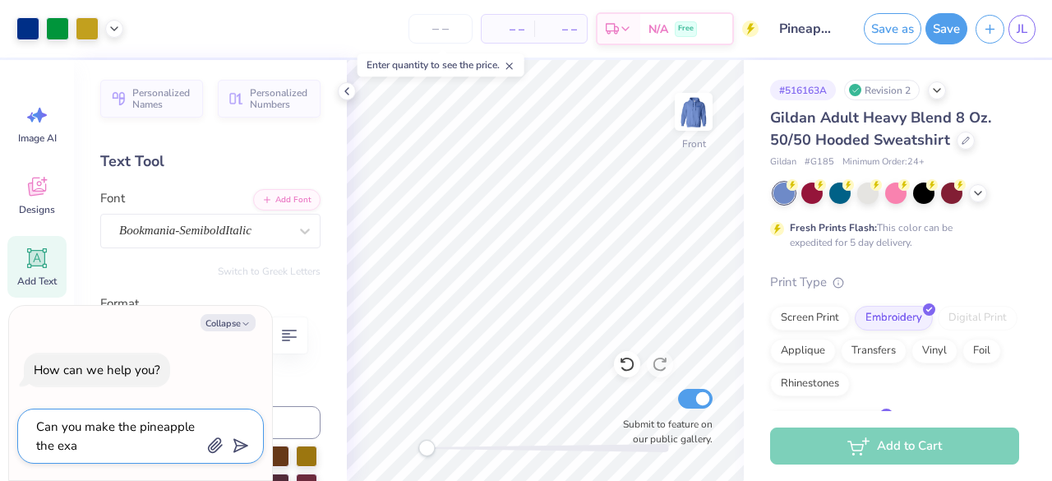
type textarea "Can you make the pineapple the exac"
type textarea "x"
type textarea "Can you make the pineapple the exact"
type textarea "x"
type textarea "Can you make the pineapple the exact"
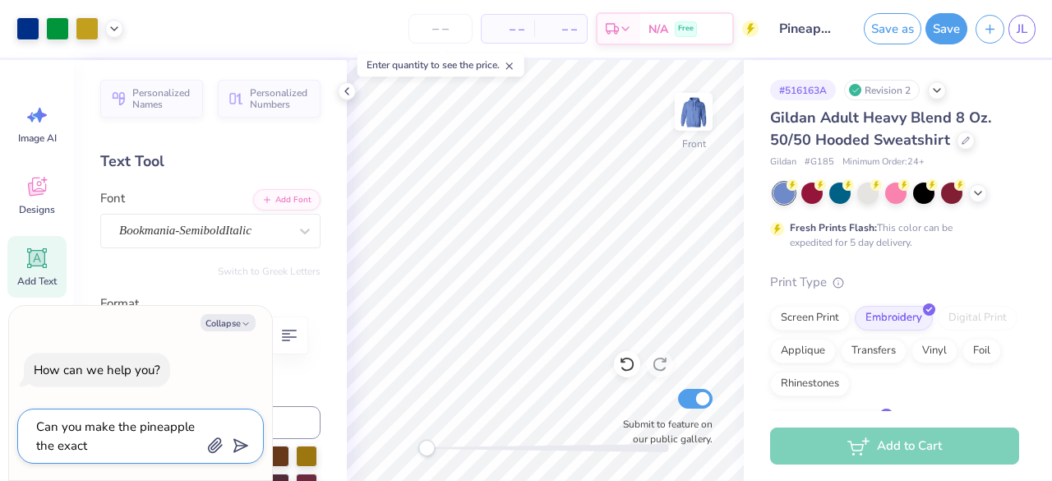
type textarea "x"
type textarea "Can you make the pineapple the exact s"
type textarea "x"
type textarea "Can you make the pineapple the exact [PERSON_NAME]"
type textarea "x"
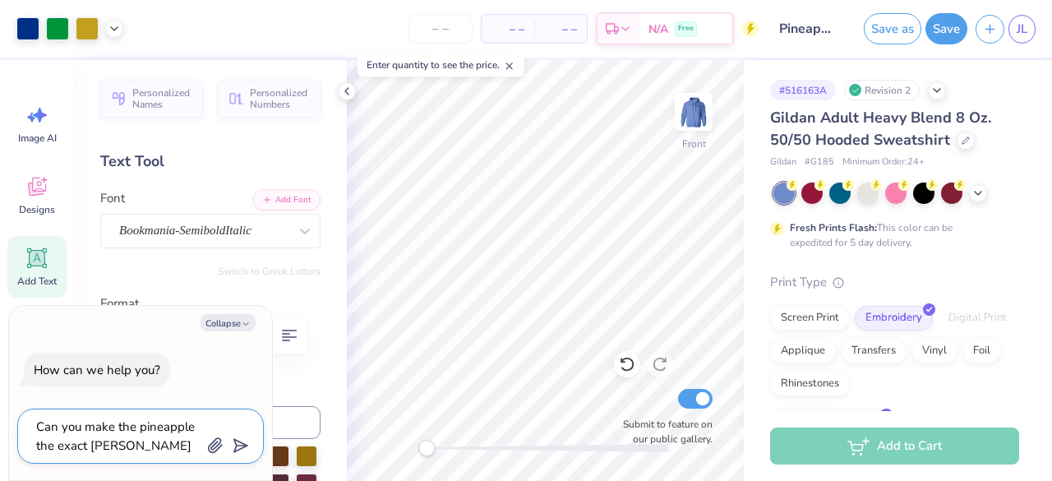
type textarea "Can you make the pineapple the exact same"
type textarea "x"
type textarea "Can you make the pineapple the exact same,"
type textarea "x"
type textarea "Can you make the pineapple the exact same,"
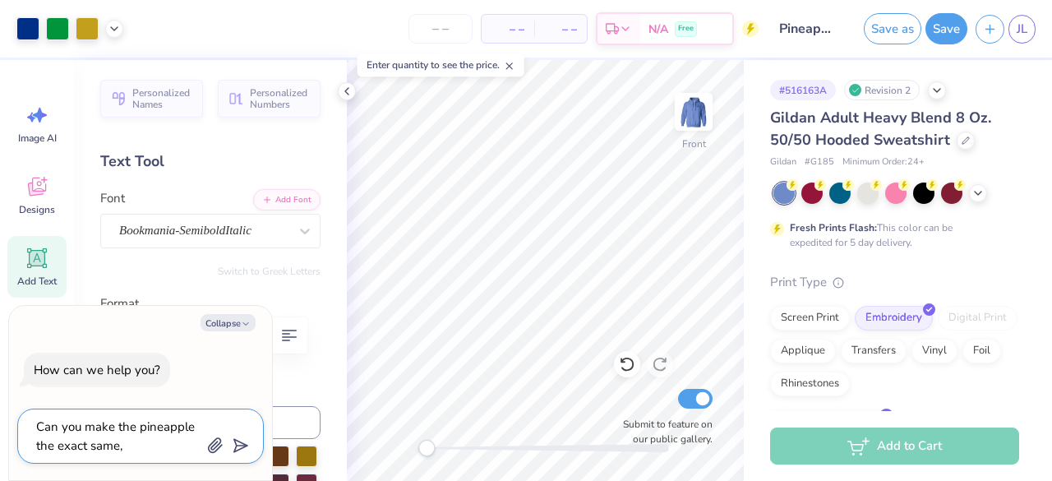
type textarea "x"
type textarea "Can you make the pineapple the exact same, b"
type textarea "x"
type textarea "Can you make the pineapple the exact same, bu"
type textarea "x"
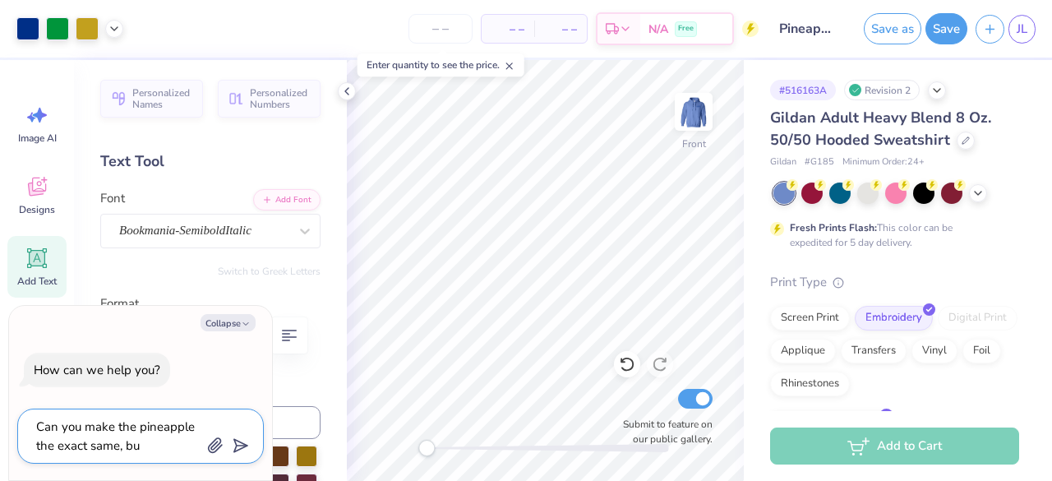
type textarea "Can you make the pineapple the exact same, but"
type textarea "x"
type textarea "Can you make the pineapple the exact same, but"
type textarea "x"
type textarea "Can you make the pineapple the exact same, but l"
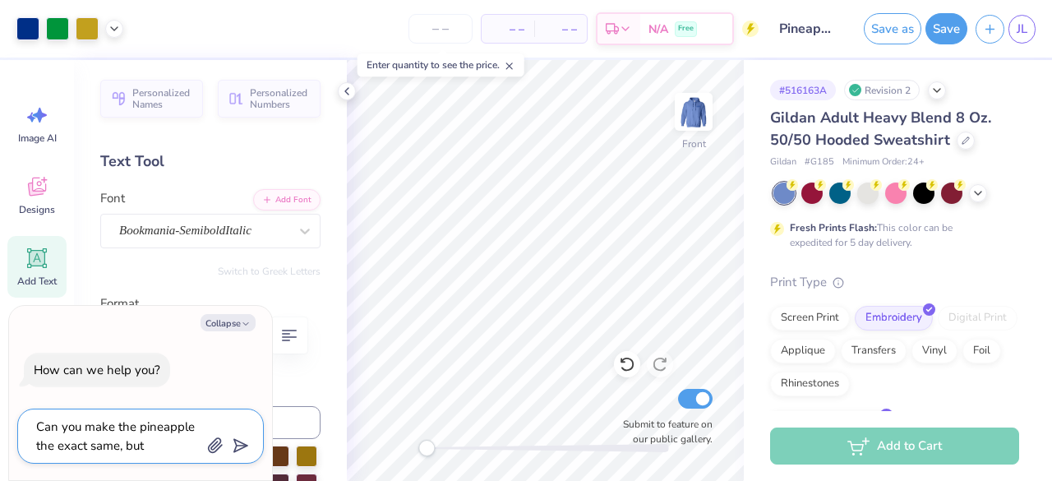
type textarea "x"
type textarea "Can you make the pineapple the exact same, but li"
type textarea "x"
type textarea "Can you make the pineapple the exact same, but l"
type textarea "x"
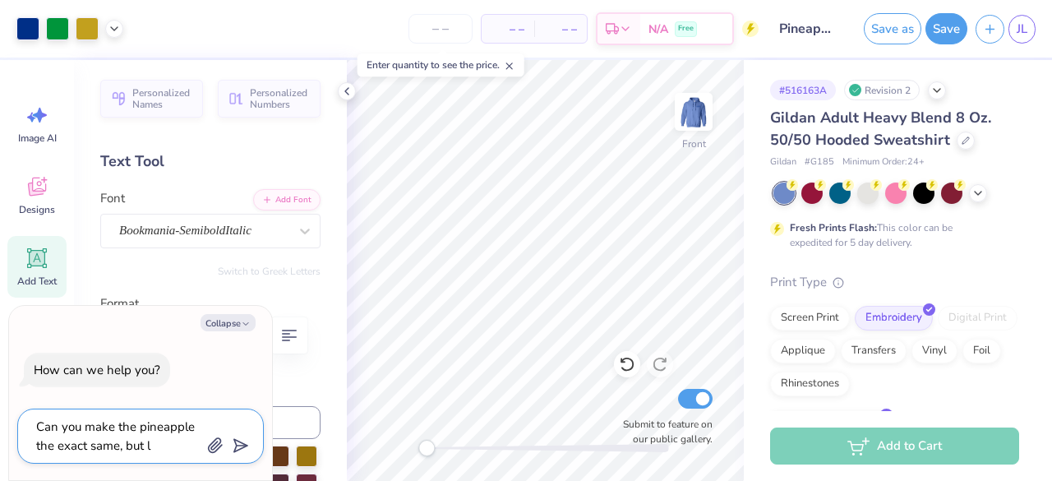
type textarea "Can you make the pineapple the exact same, but"
type textarea "x"
type textarea "Can you make the pineapple the exact same, but m"
type textarea "x"
type textarea "Can you make the pineapple the exact same, but ma"
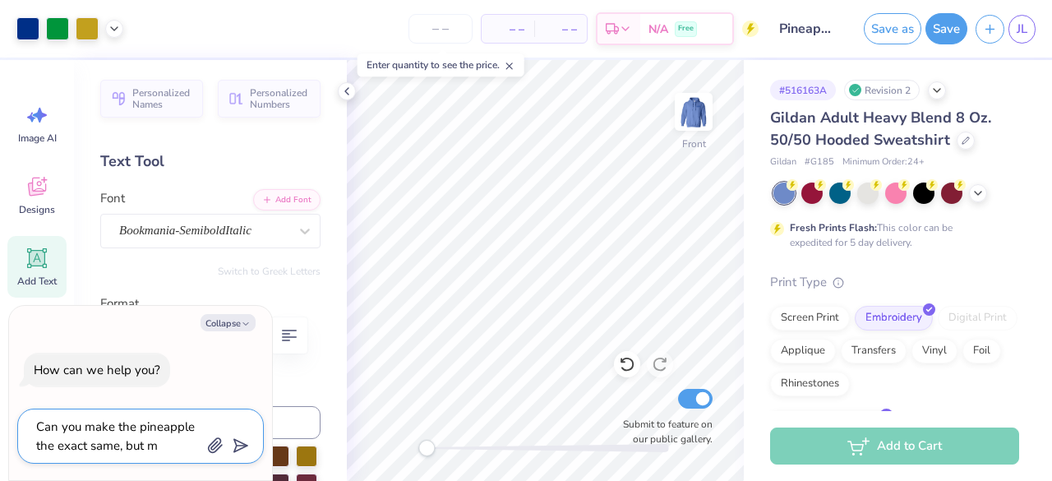
type textarea "x"
type textarea "Can you make the pineapple the exact same, but may"
type textarea "x"
type textarea "Can you make the pineapple the exact same, but mayb"
type textarea "x"
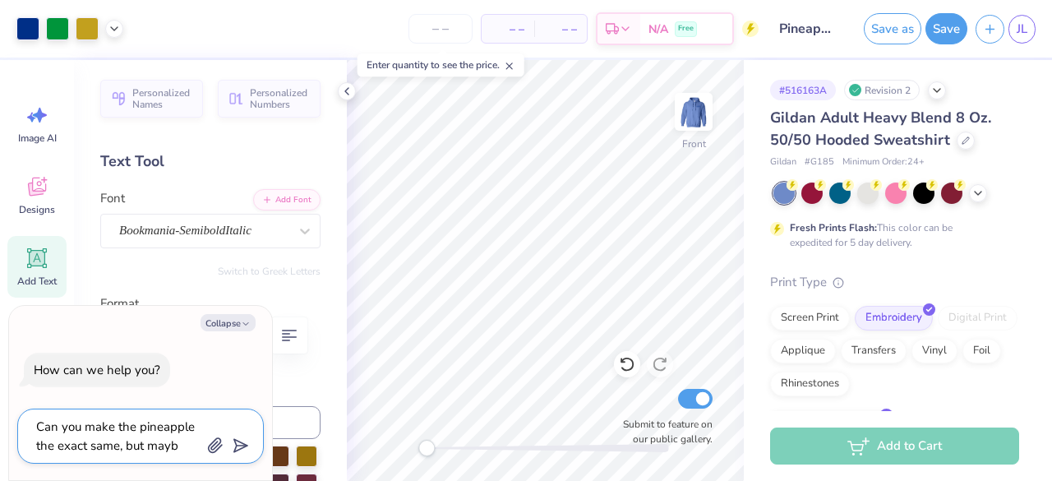
type textarea "Can you make the pineapple the exact same, but maybe"
type textarea "x"
type textarea "Can you make the pineapple the exact same, but maybe"
type textarea "x"
type textarea "Can you make the pineapple the exact same, but maybe p"
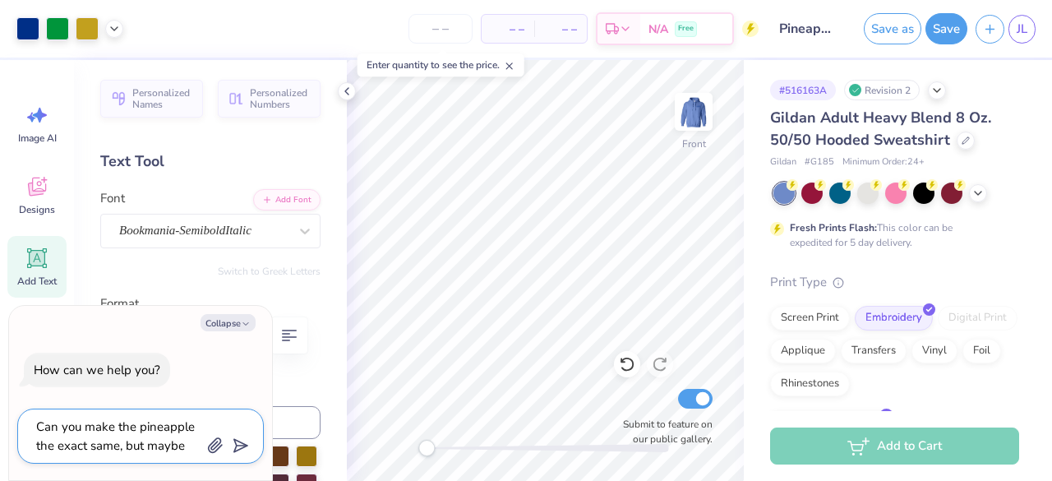
type textarea "x"
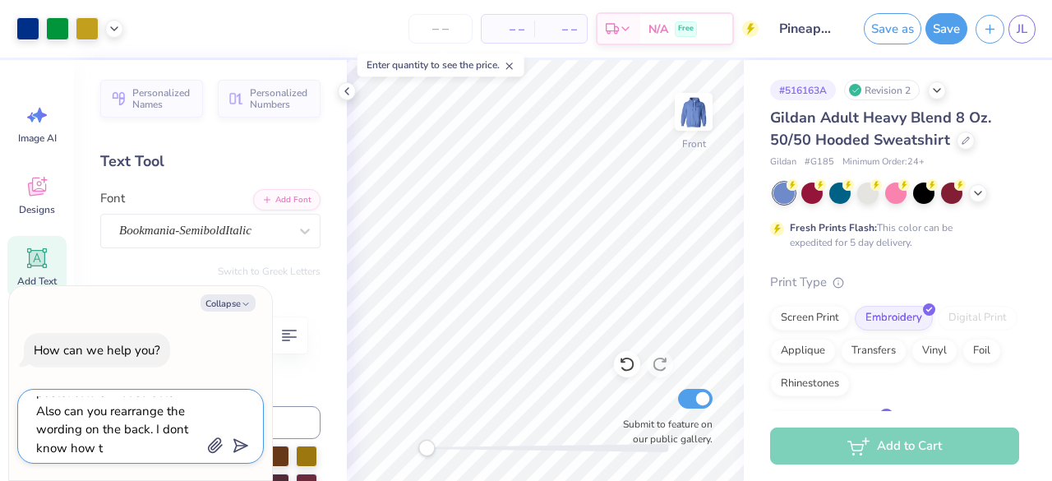
scroll to position [70, 0]
click at [240, 445] on icon "submit" at bounding box center [237, 445] width 23 height 23
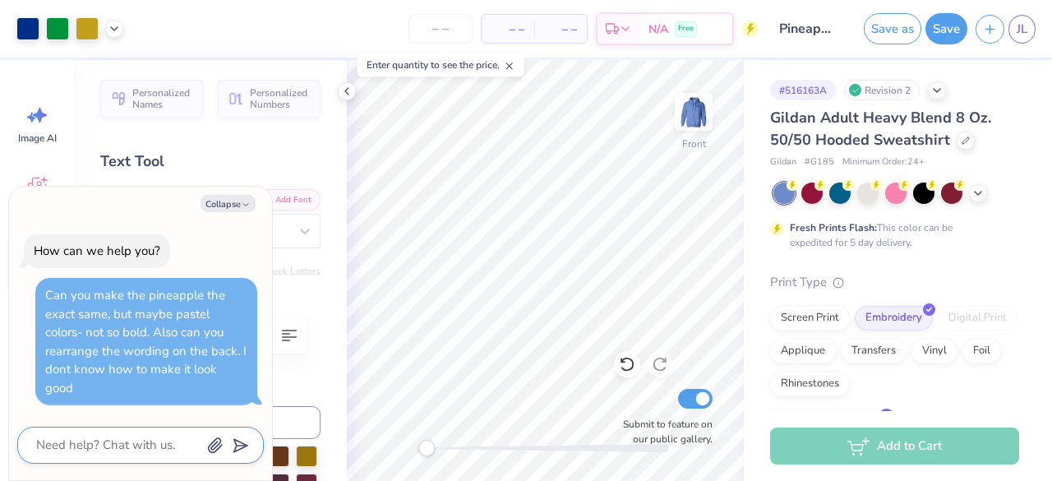
scroll to position [0, 0]
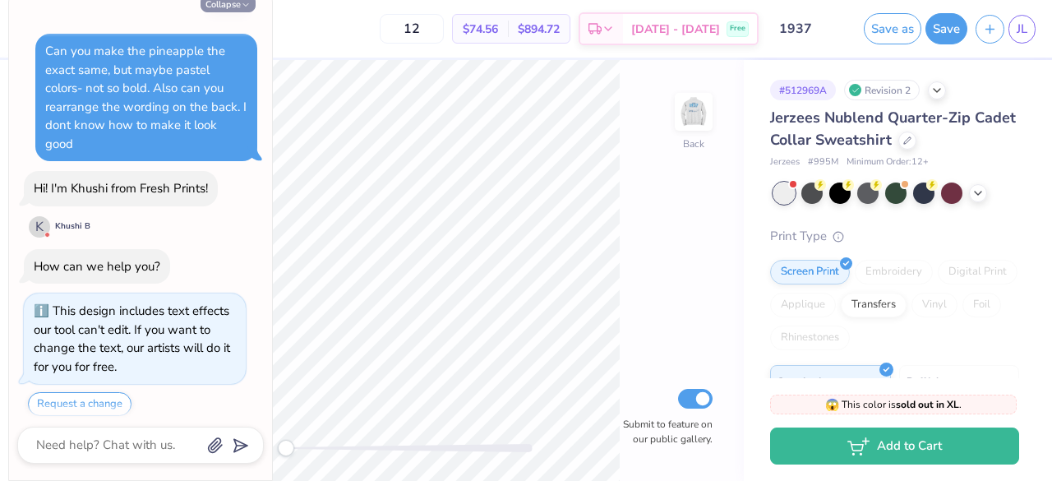
scroll to position [231, 0]
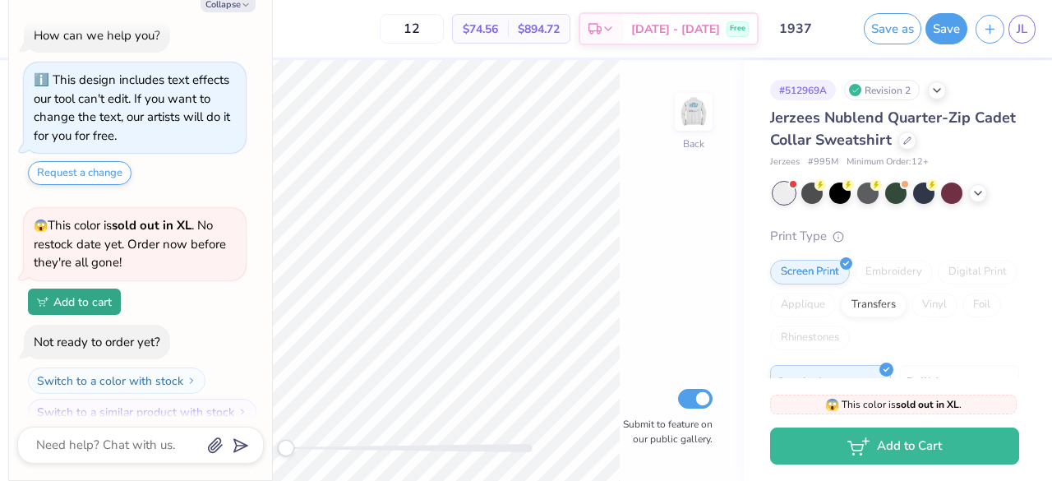
click at [229, 14] on div "Collapse Can you make the pineapple the exact same, but maybe pastel colors- no…" at bounding box center [140, 233] width 263 height 493
click at [223, 6] on button "Collapse" at bounding box center [228, 3] width 55 height 17
type textarea "x"
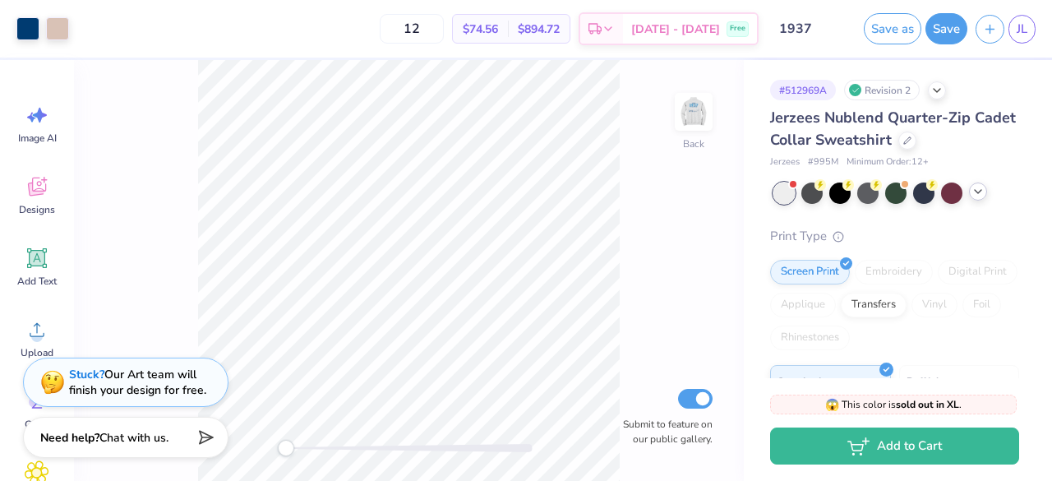
click at [978, 193] on icon at bounding box center [978, 191] width 13 height 13
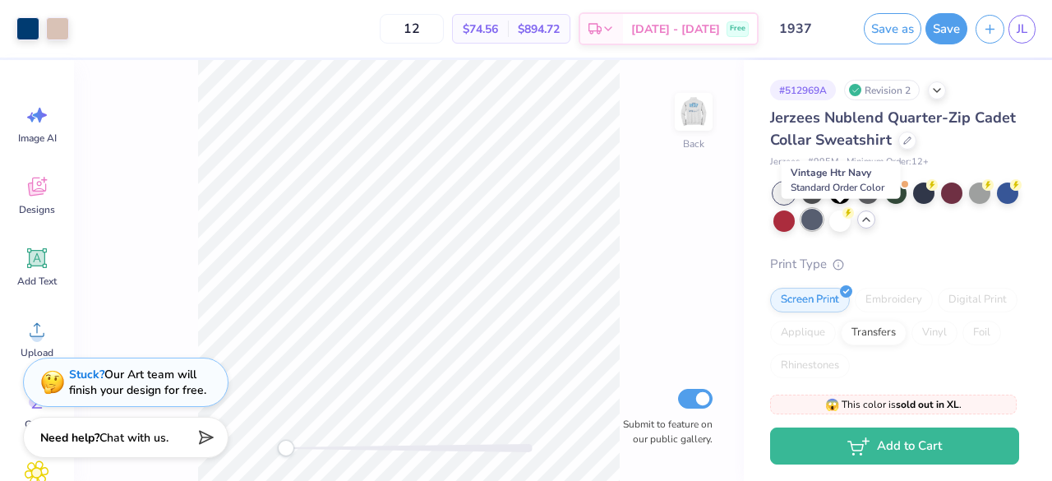
click at [823, 217] on div at bounding box center [812, 219] width 21 height 21
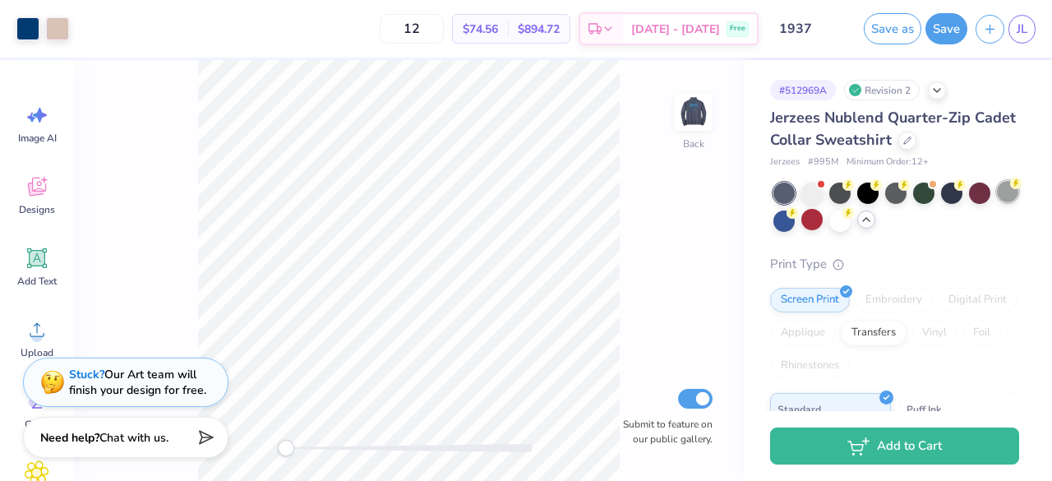
click at [997, 202] on div at bounding box center [1007, 191] width 21 height 21
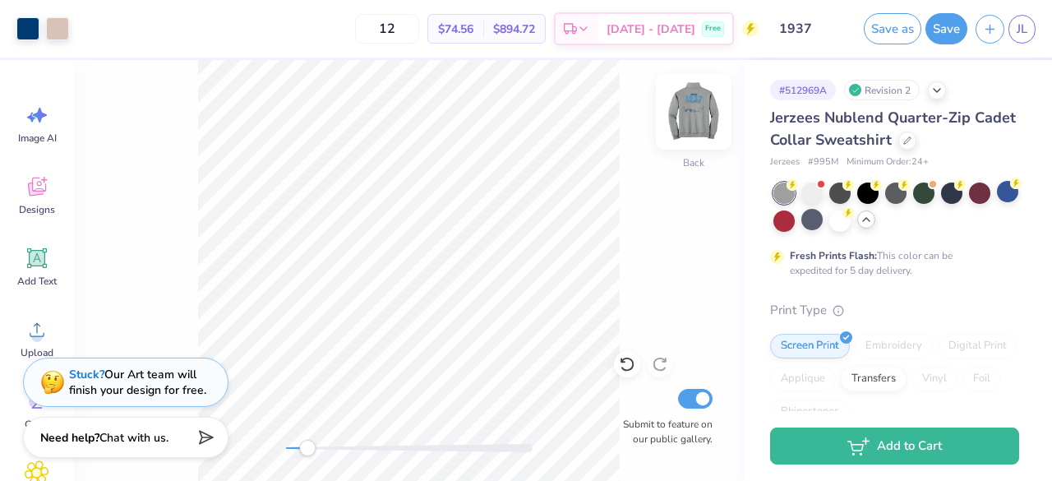
click at [691, 121] on img at bounding box center [694, 112] width 66 height 66
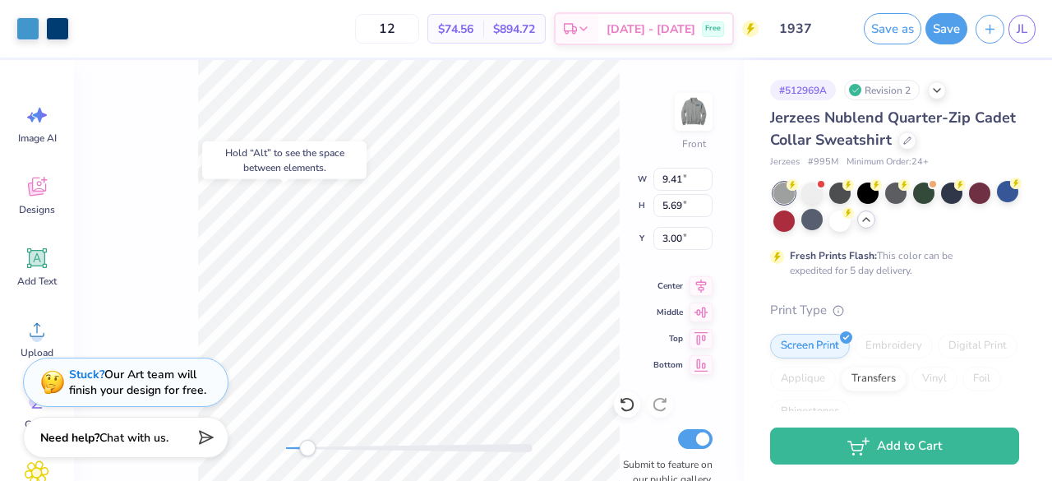
type input "4.35"
type input "0.66"
type input "0.96"
type input "10.04"
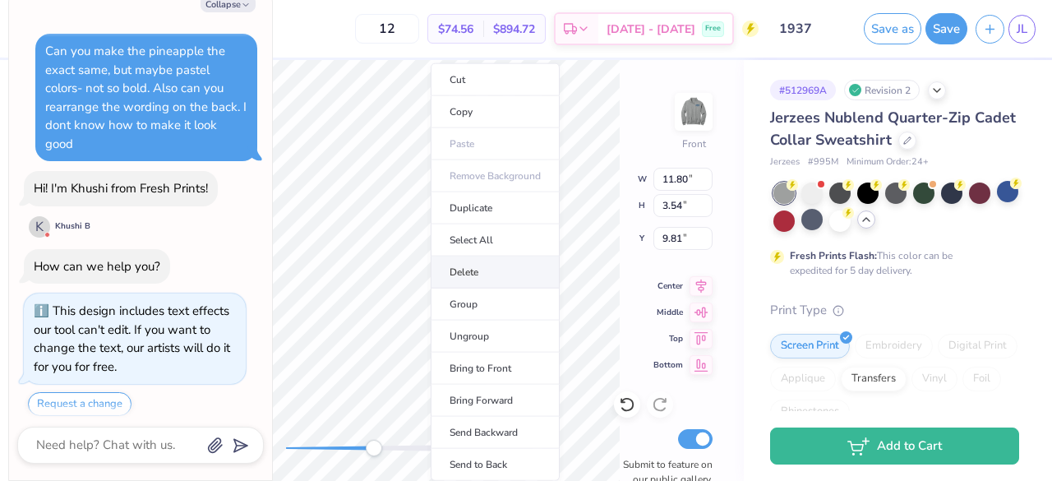
scroll to position [364, 0]
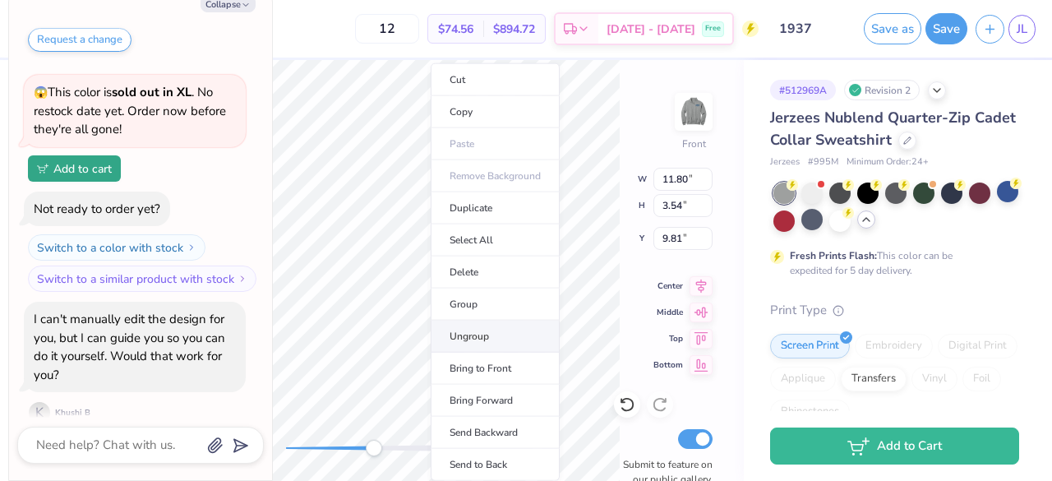
click at [490, 343] on li "Ungroup" at bounding box center [495, 337] width 129 height 32
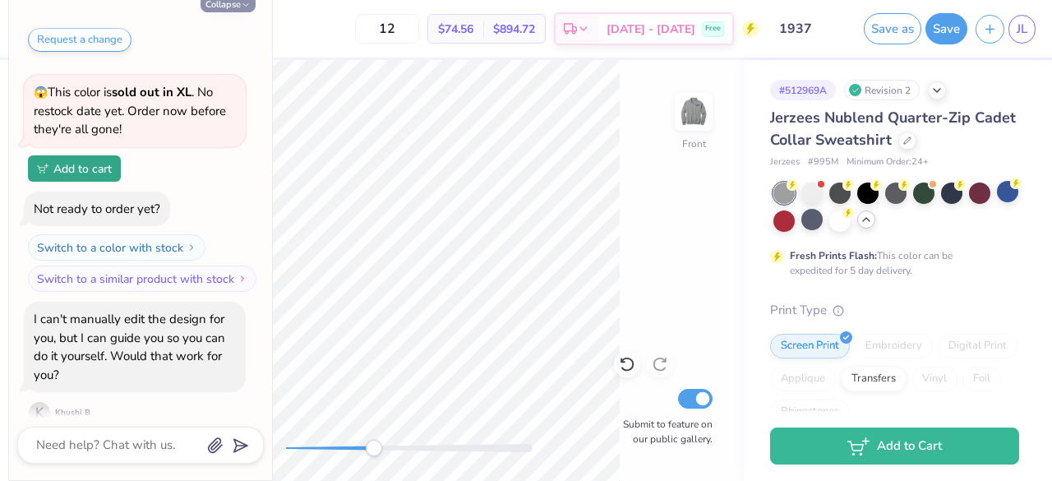
click at [225, 4] on button "Collapse" at bounding box center [228, 3] width 55 height 17
type textarea "x"
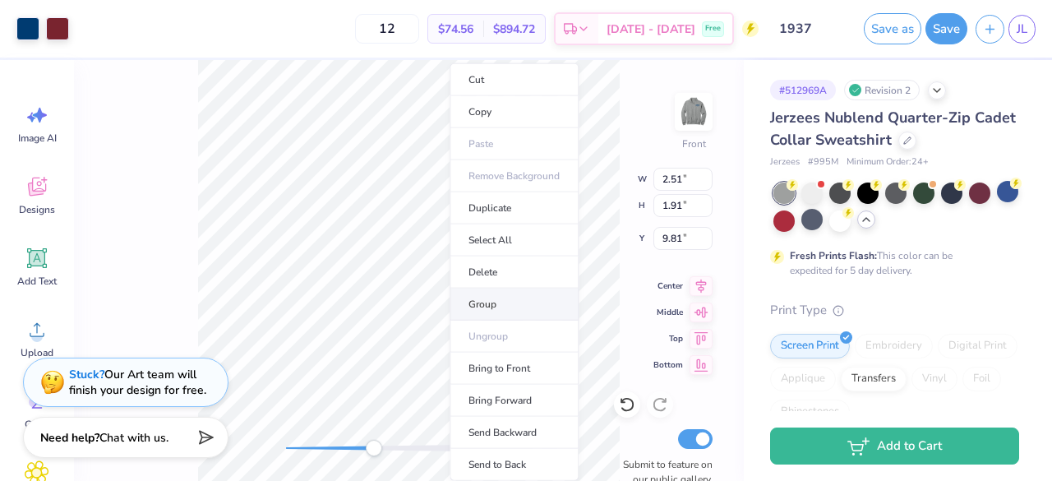
click at [510, 308] on li "Group" at bounding box center [514, 305] width 129 height 32
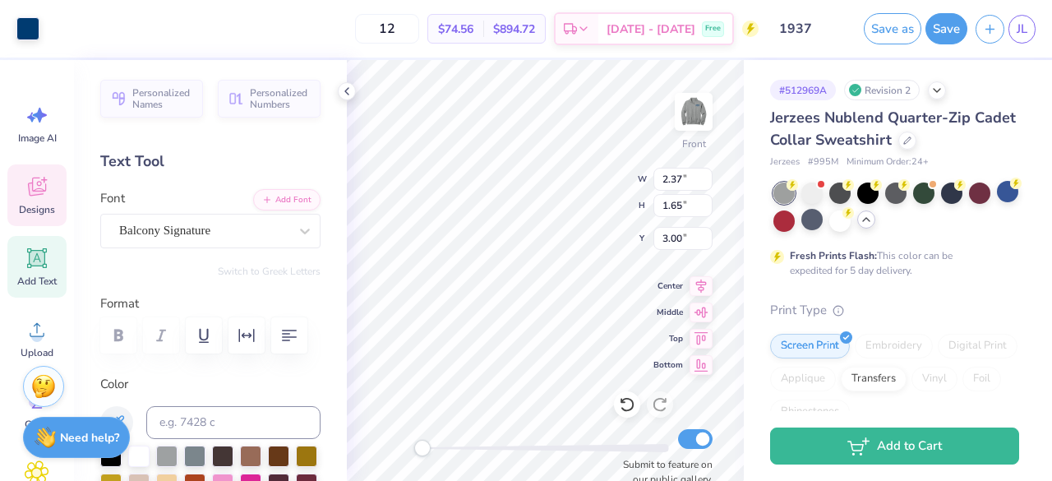
scroll to position [13, 2]
click at [346, 93] on icon at bounding box center [346, 91] width 13 height 13
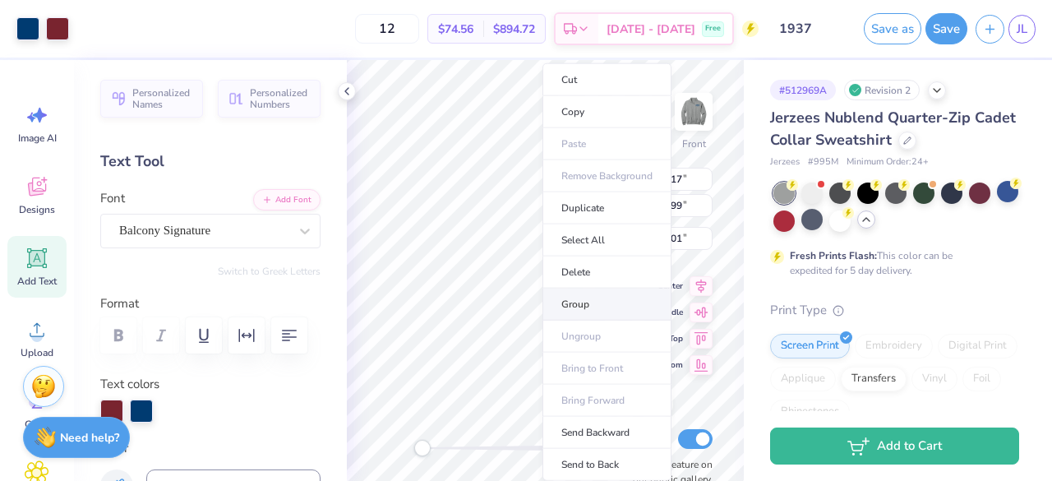
click at [589, 296] on li "Group" at bounding box center [607, 305] width 129 height 32
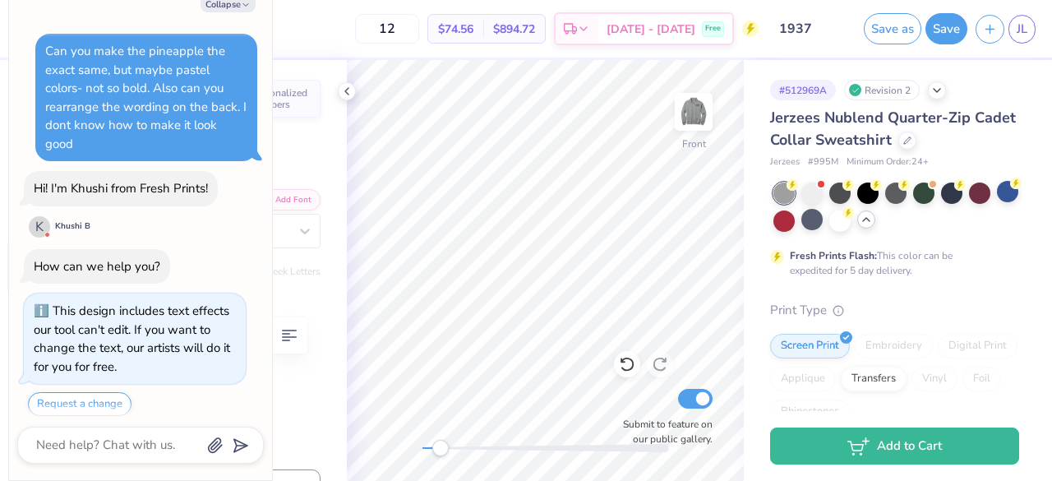
scroll to position [553, 0]
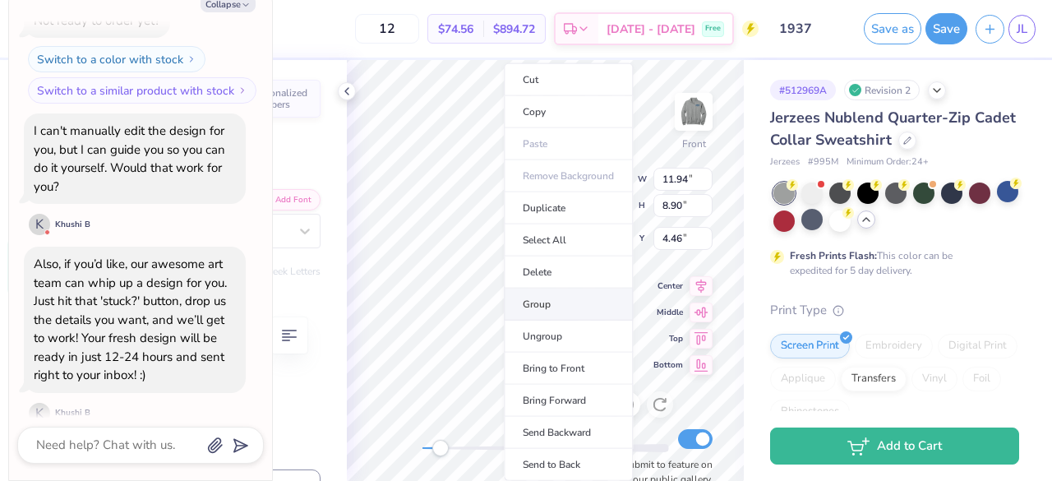
click at [544, 297] on li "Group" at bounding box center [568, 305] width 129 height 32
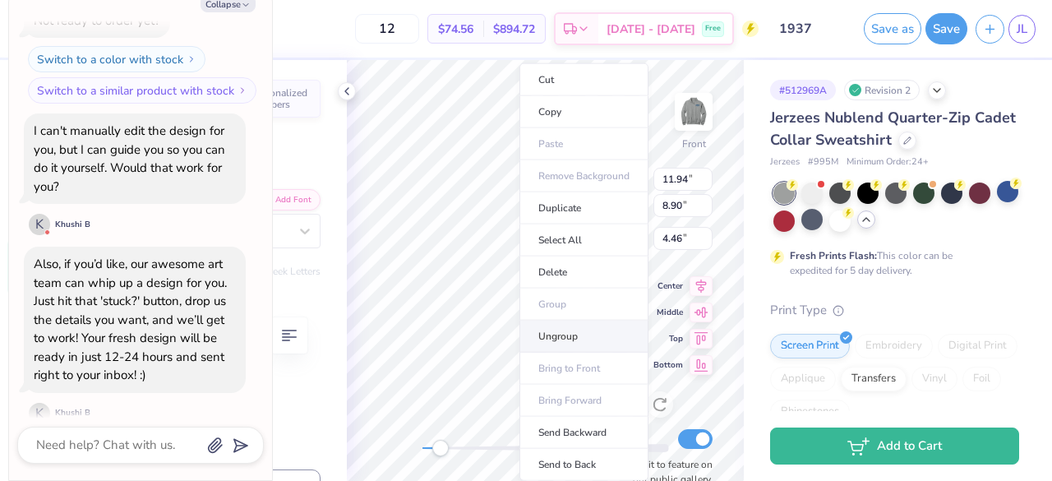
click at [582, 326] on li "Ungroup" at bounding box center [584, 337] width 129 height 32
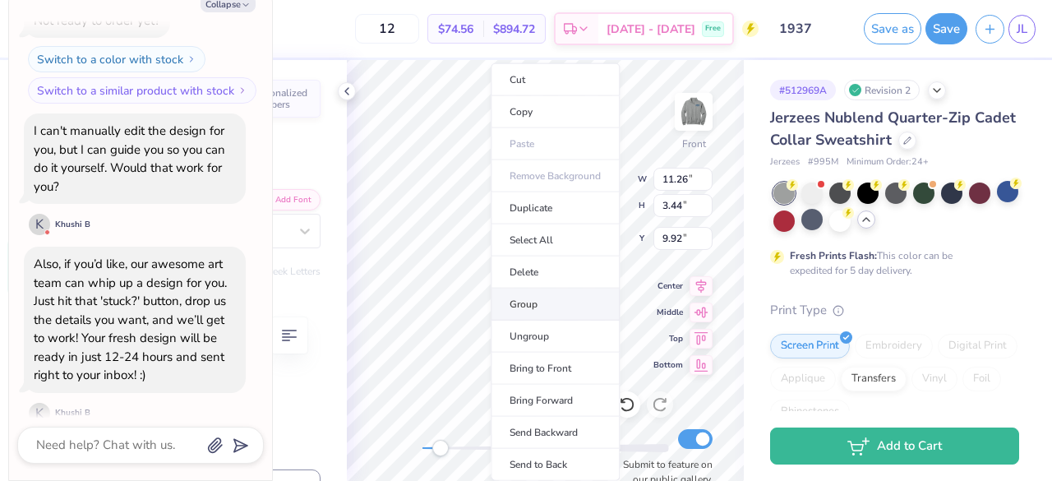
click at [525, 297] on li "Group" at bounding box center [555, 305] width 129 height 32
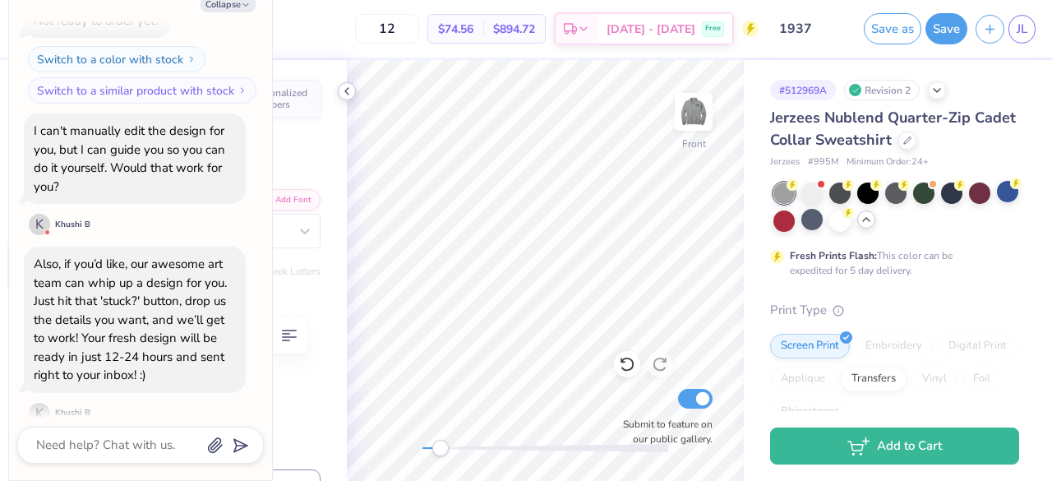
click at [347, 90] on icon at bounding box center [346, 91] width 13 height 13
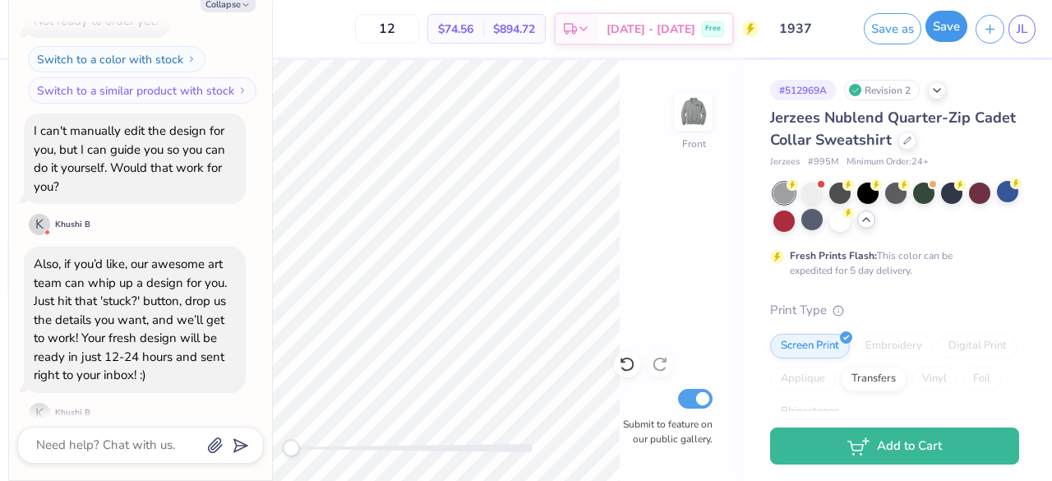
click at [945, 21] on button "Save" at bounding box center [947, 26] width 42 height 31
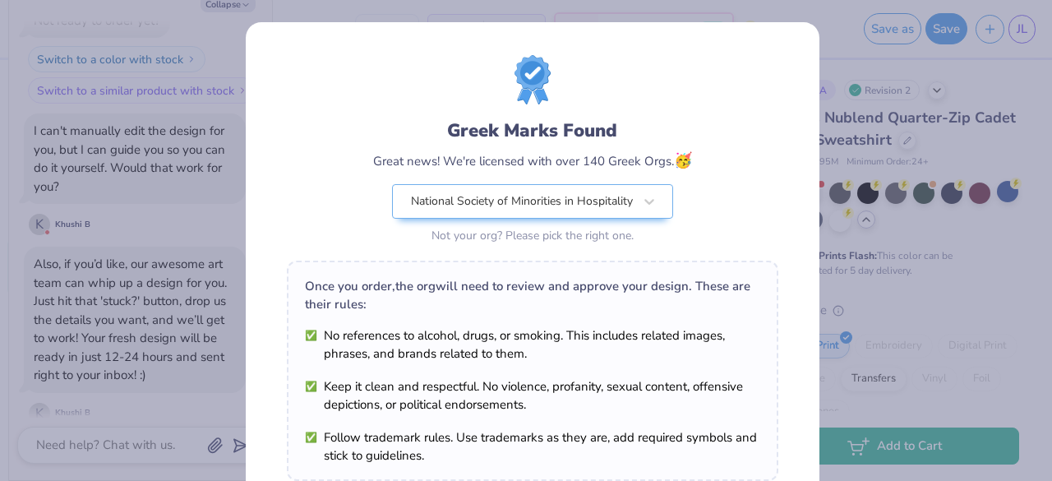
scroll to position [286, 0]
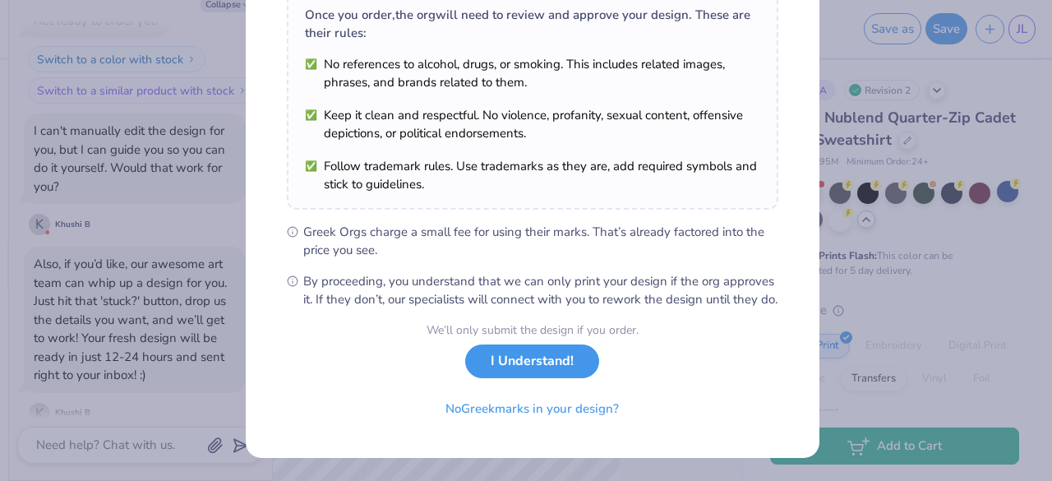
click at [548, 378] on button "I Understand!" at bounding box center [532, 362] width 134 height 34
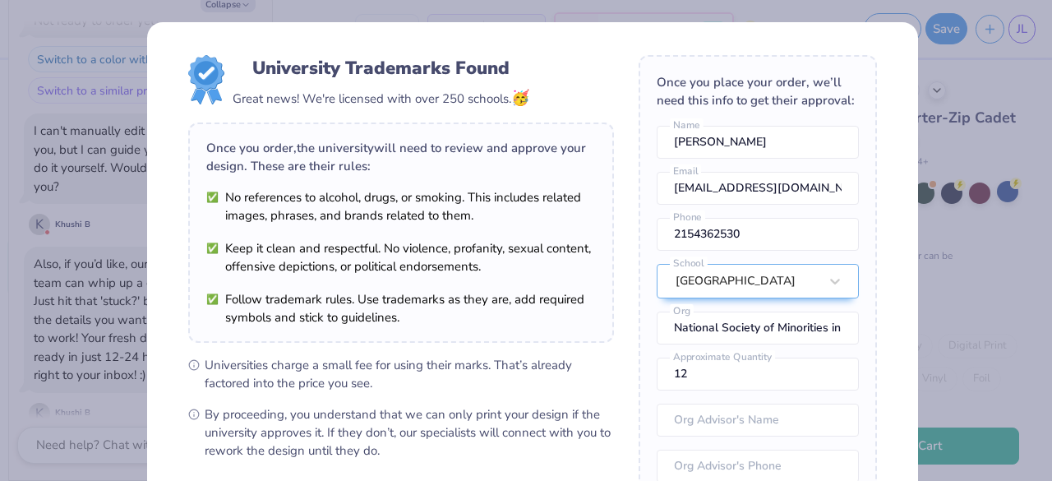
scroll to position [85, 0]
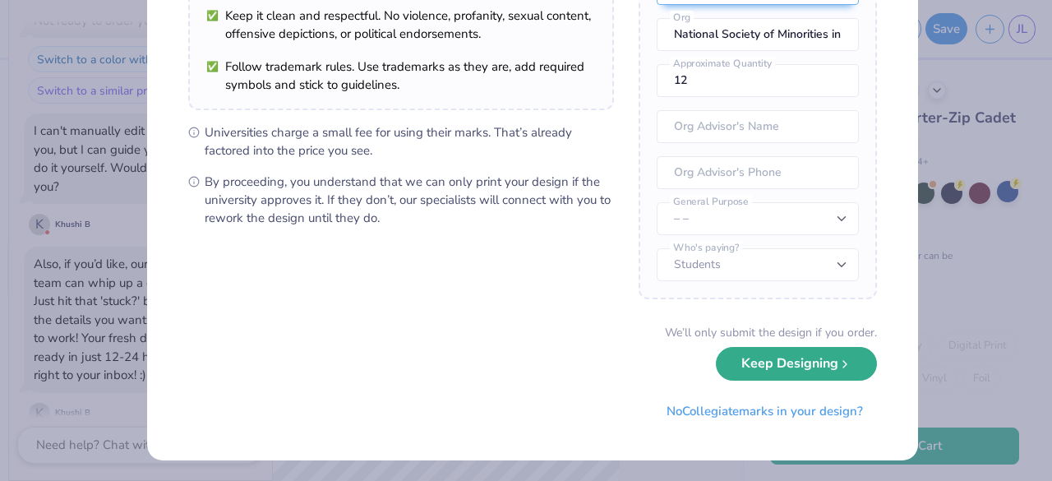
click at [796, 363] on button "Keep Designing" at bounding box center [796, 364] width 161 height 34
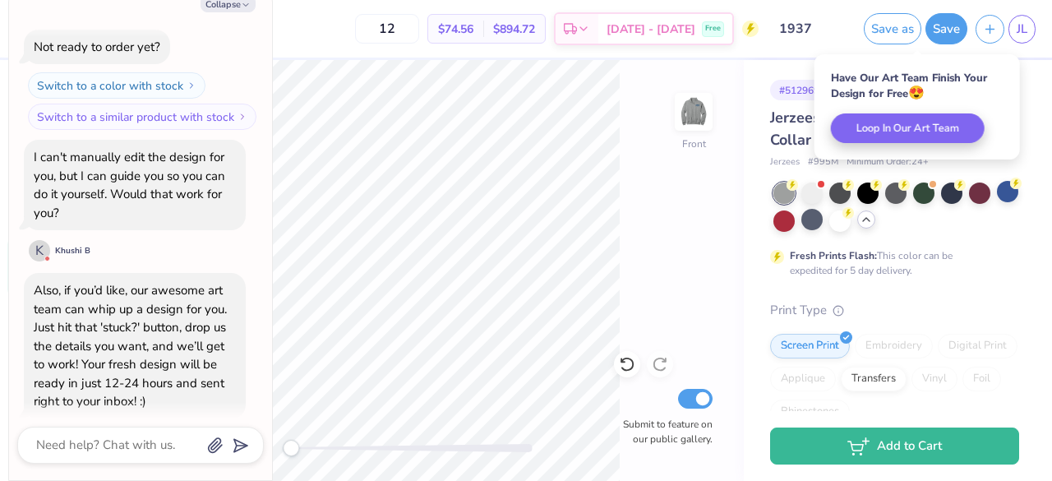
scroll to position [553, 0]
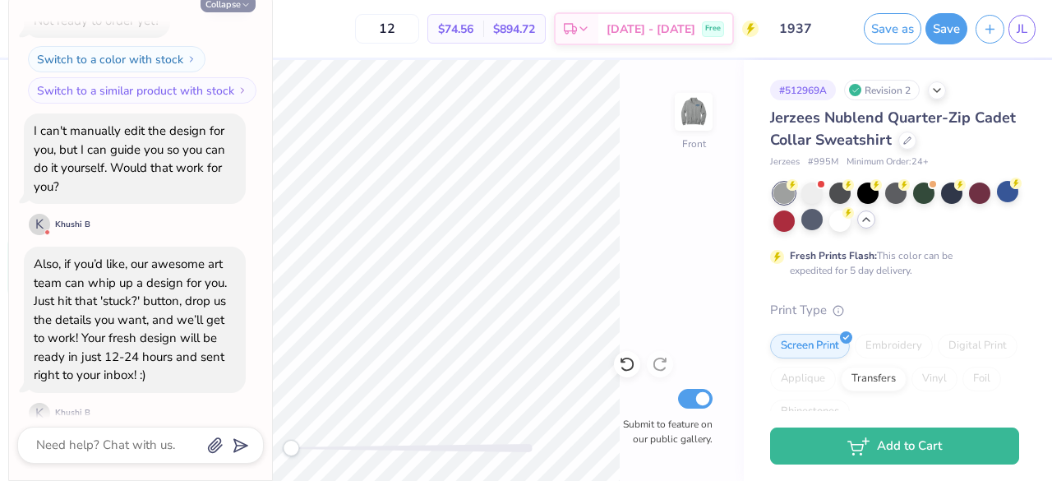
click at [224, 7] on button "Collapse" at bounding box center [228, 3] width 55 height 17
type textarea "x"
